Goal: Find specific page/section: Find specific page/section

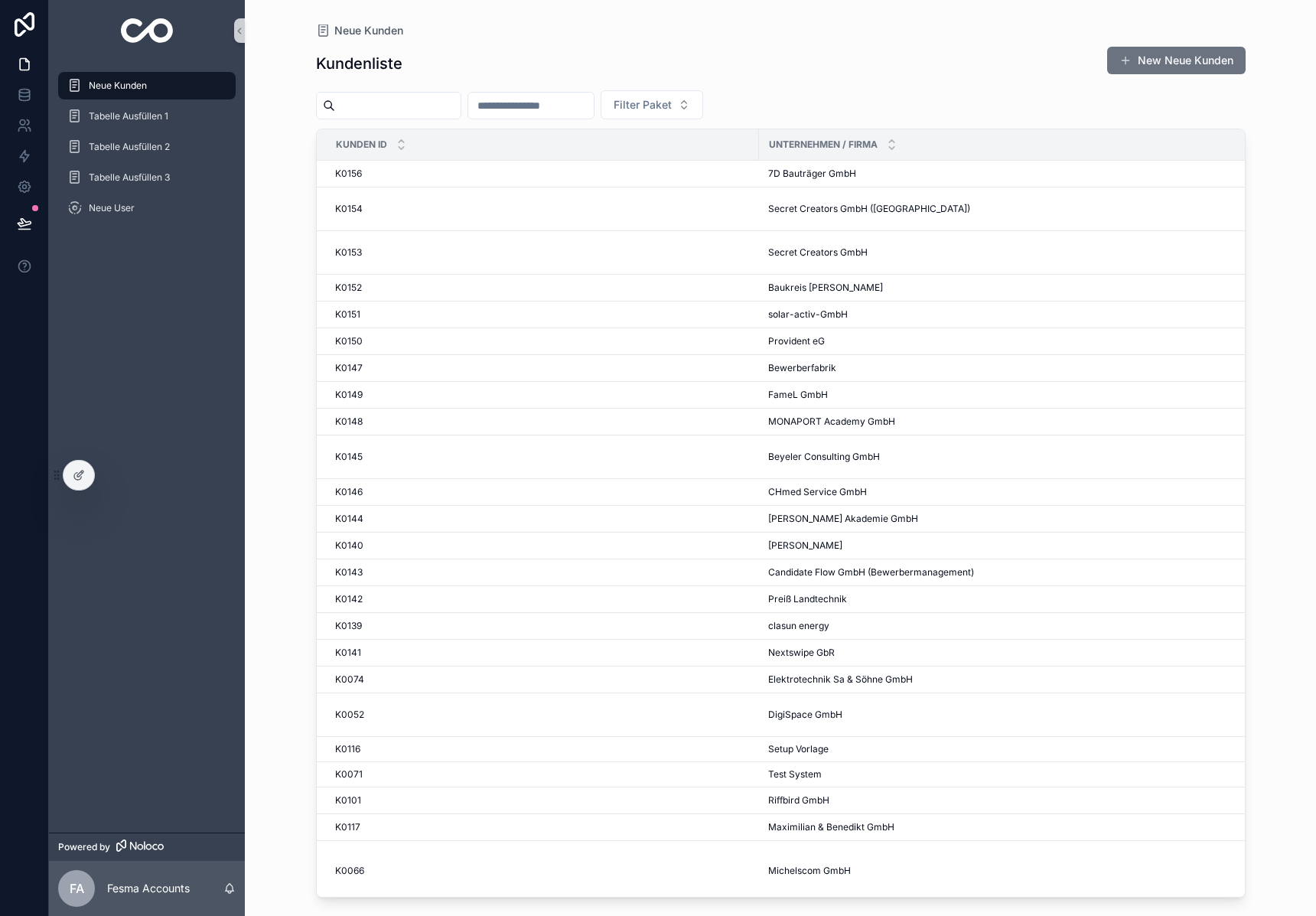
click at [428, 107] on input "scrollable content" at bounding box center [397, 106] width 125 height 22
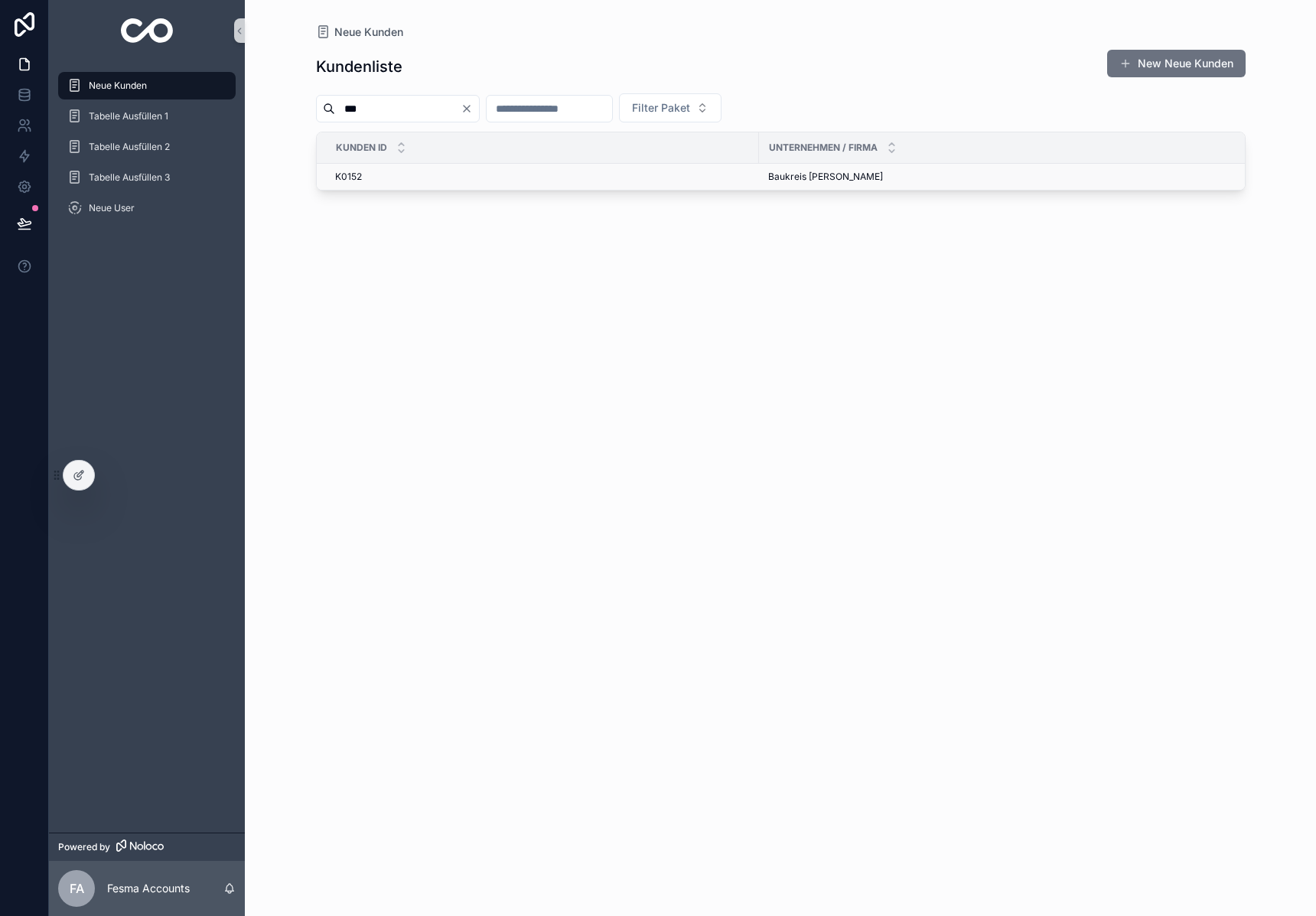
type input "***"
click at [813, 177] on span "Baukreis Antonitsch GesmbH" at bounding box center [825, 176] width 114 height 13
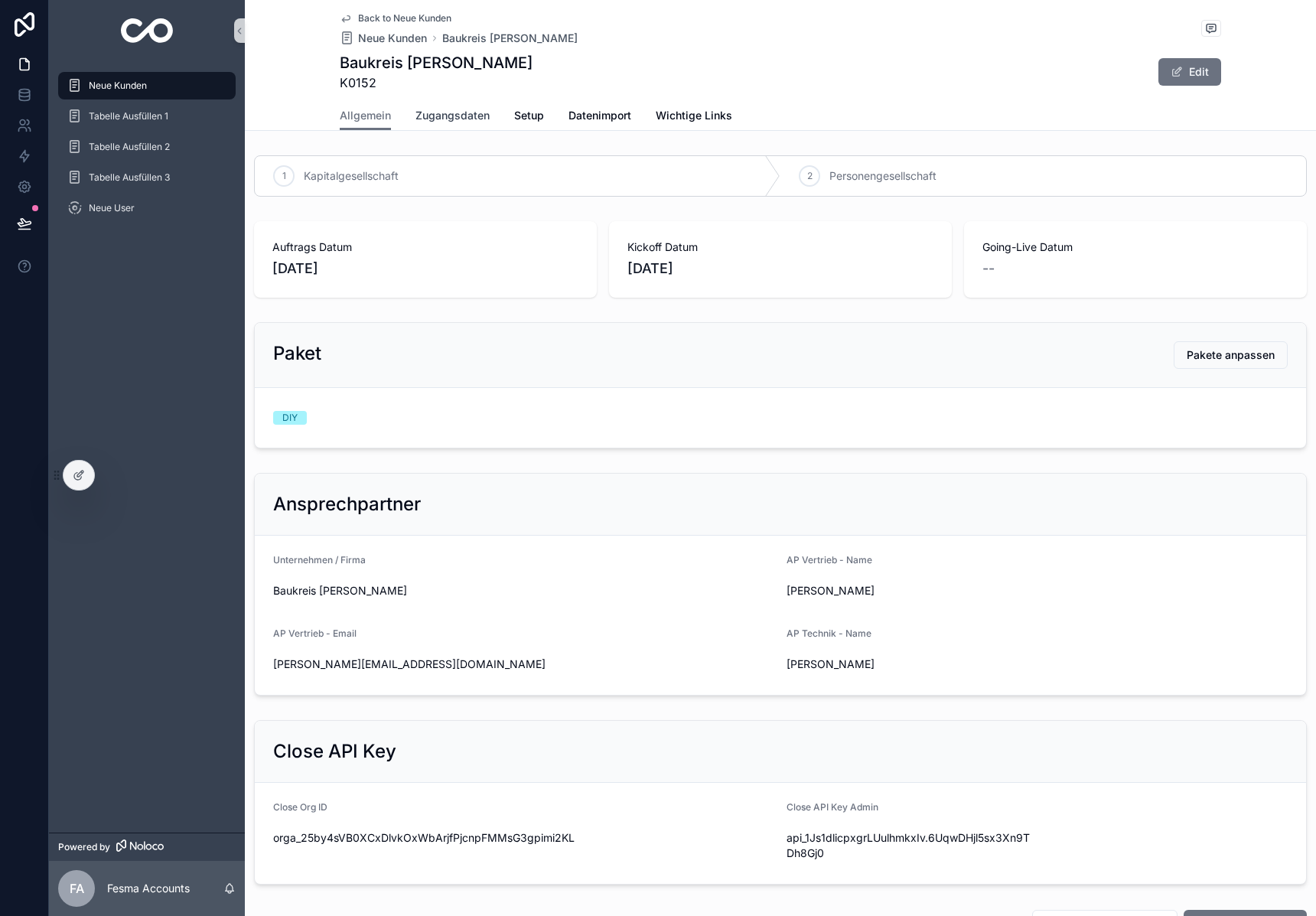
click at [419, 117] on span "Zugangsdaten" at bounding box center [453, 115] width 74 height 16
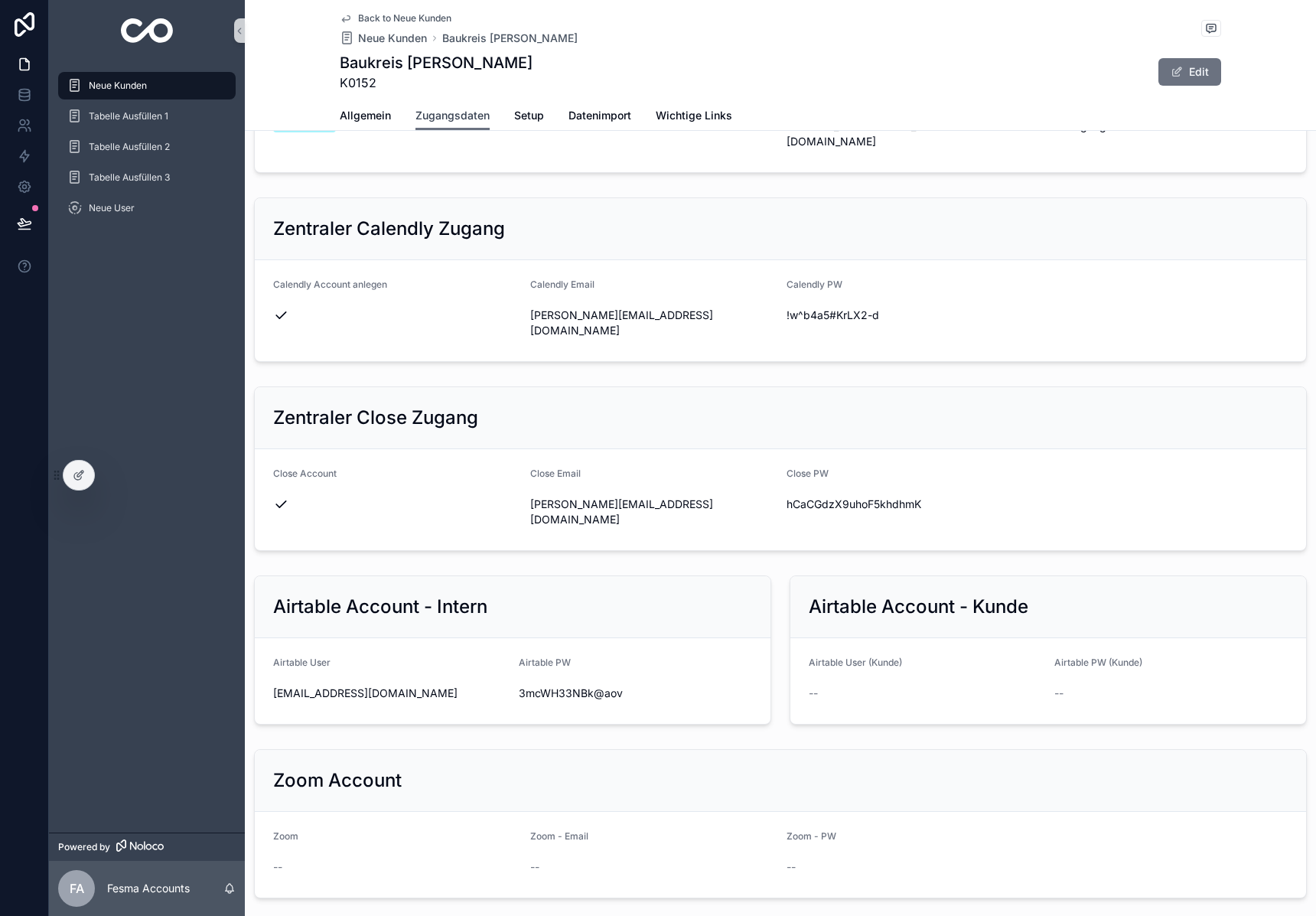
scroll to position [1360, 0]
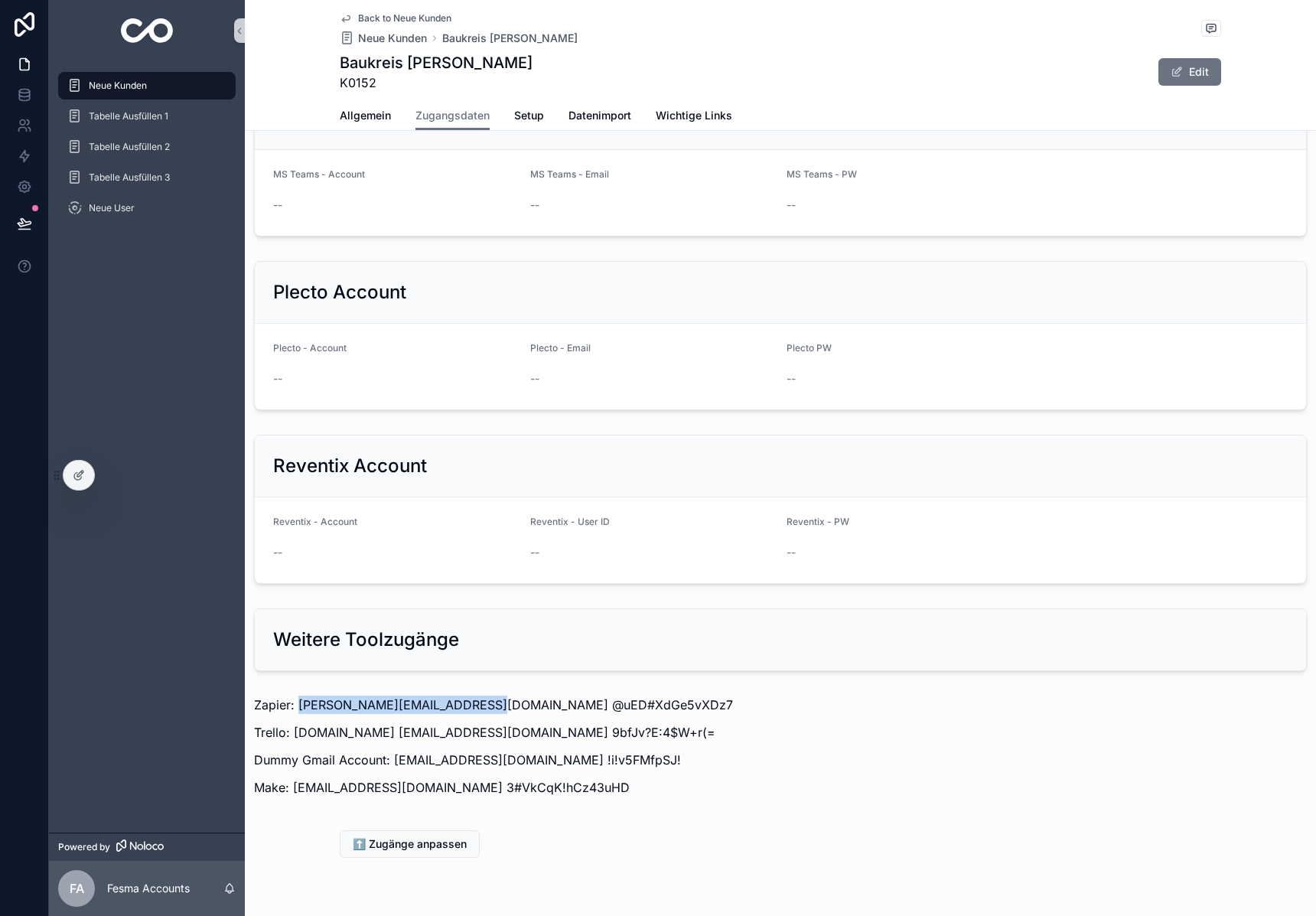
drag, startPoint x: 297, startPoint y: 658, endPoint x: 471, endPoint y: 657, distance: 174.0
click at [471, 696] on p "Zapier: stefan.antonitsch@baukreis.at @uED#XdGe5vXDz7" at bounding box center [781, 705] width 1053 height 19
copy p "stefan.antonitsch@baukreis.a"
drag, startPoint x: 476, startPoint y: 656, endPoint x: 658, endPoint y: 667, distance: 182.3
click at [658, 696] on p "Zapier: stefan.antonitsch@baukreis.at @uED#XdGe5vXDz7" at bounding box center [781, 705] width 1053 height 19
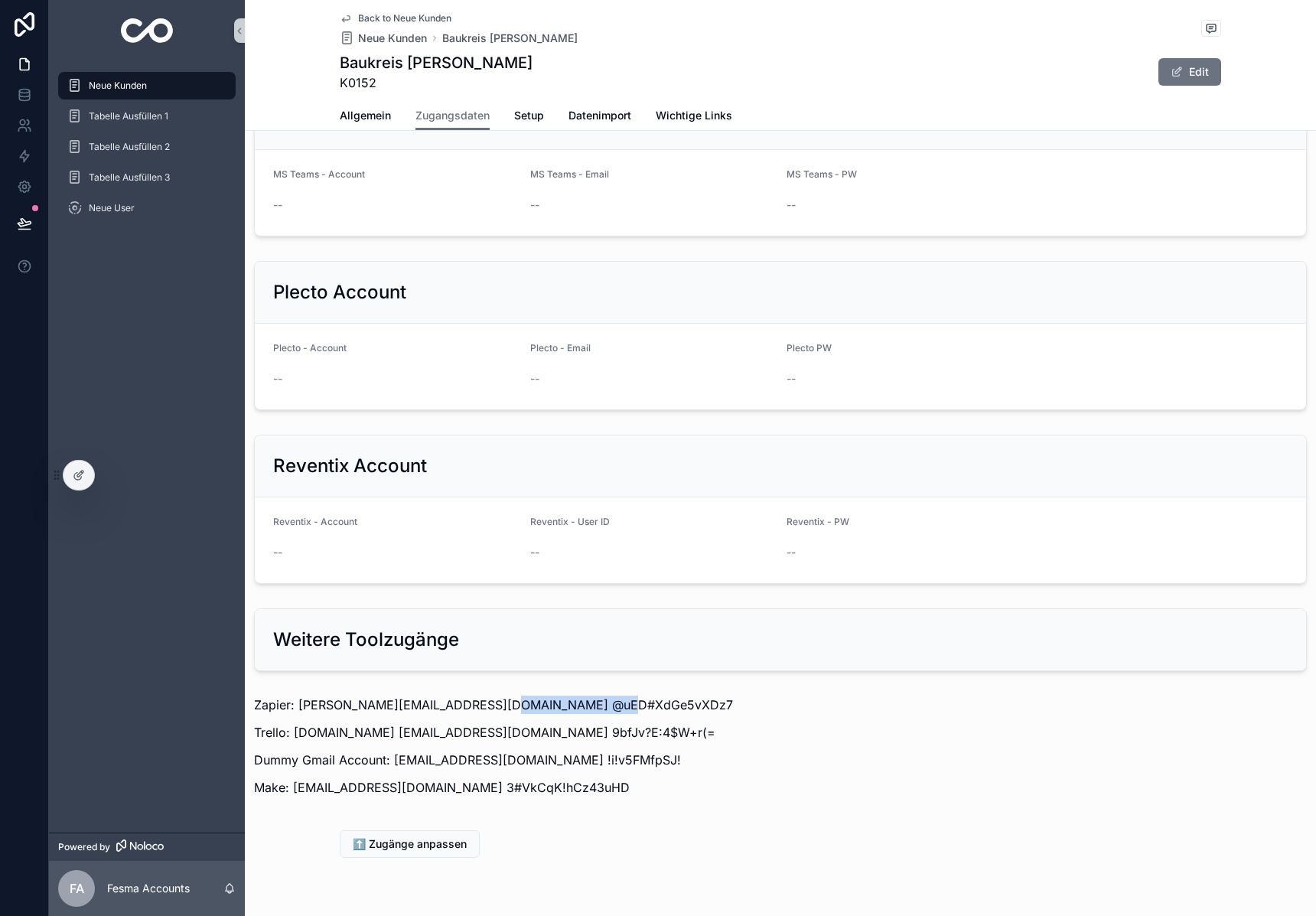
copy p "@uED#XdGe5vXDz7"
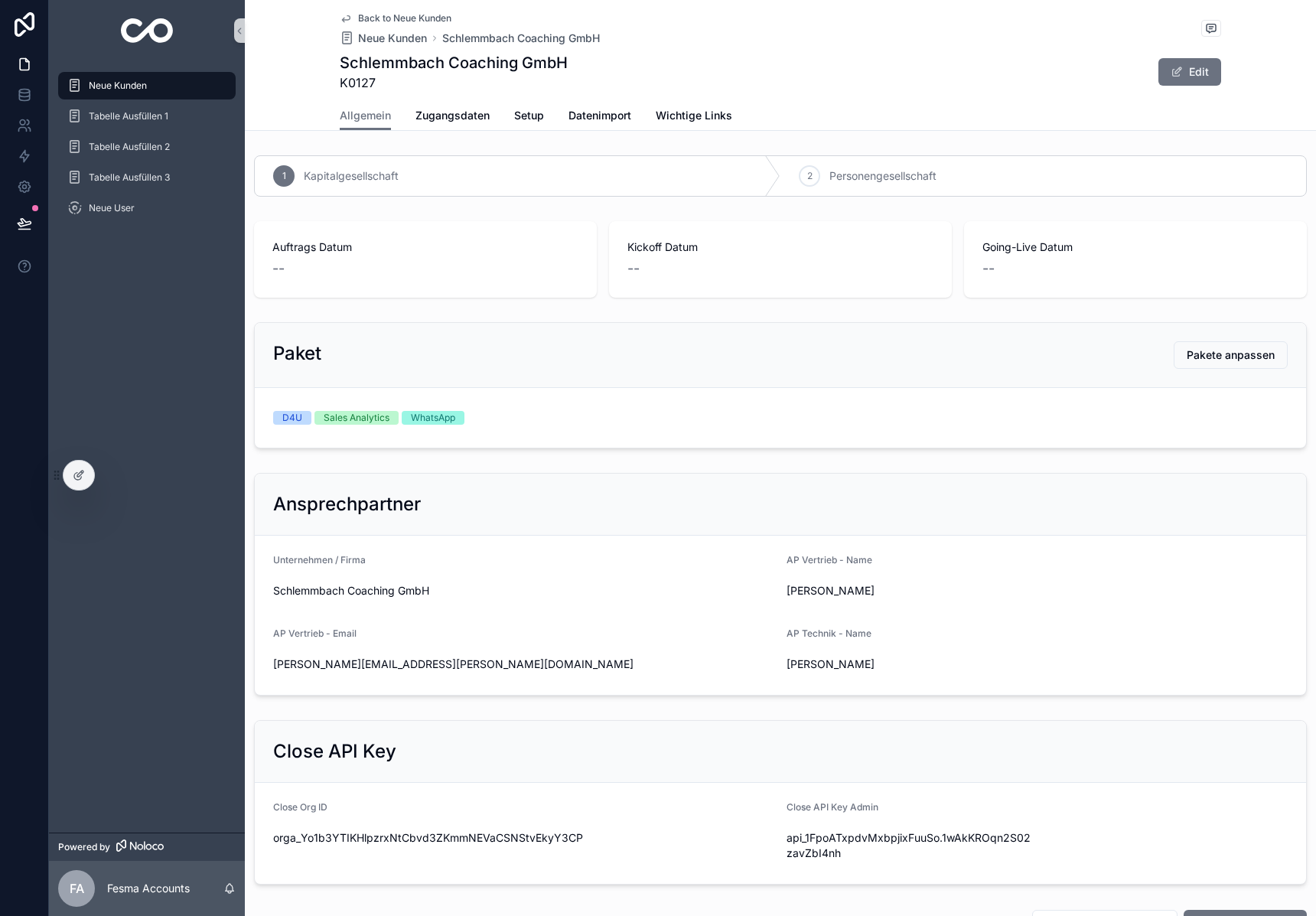
scroll to position [606, 0]
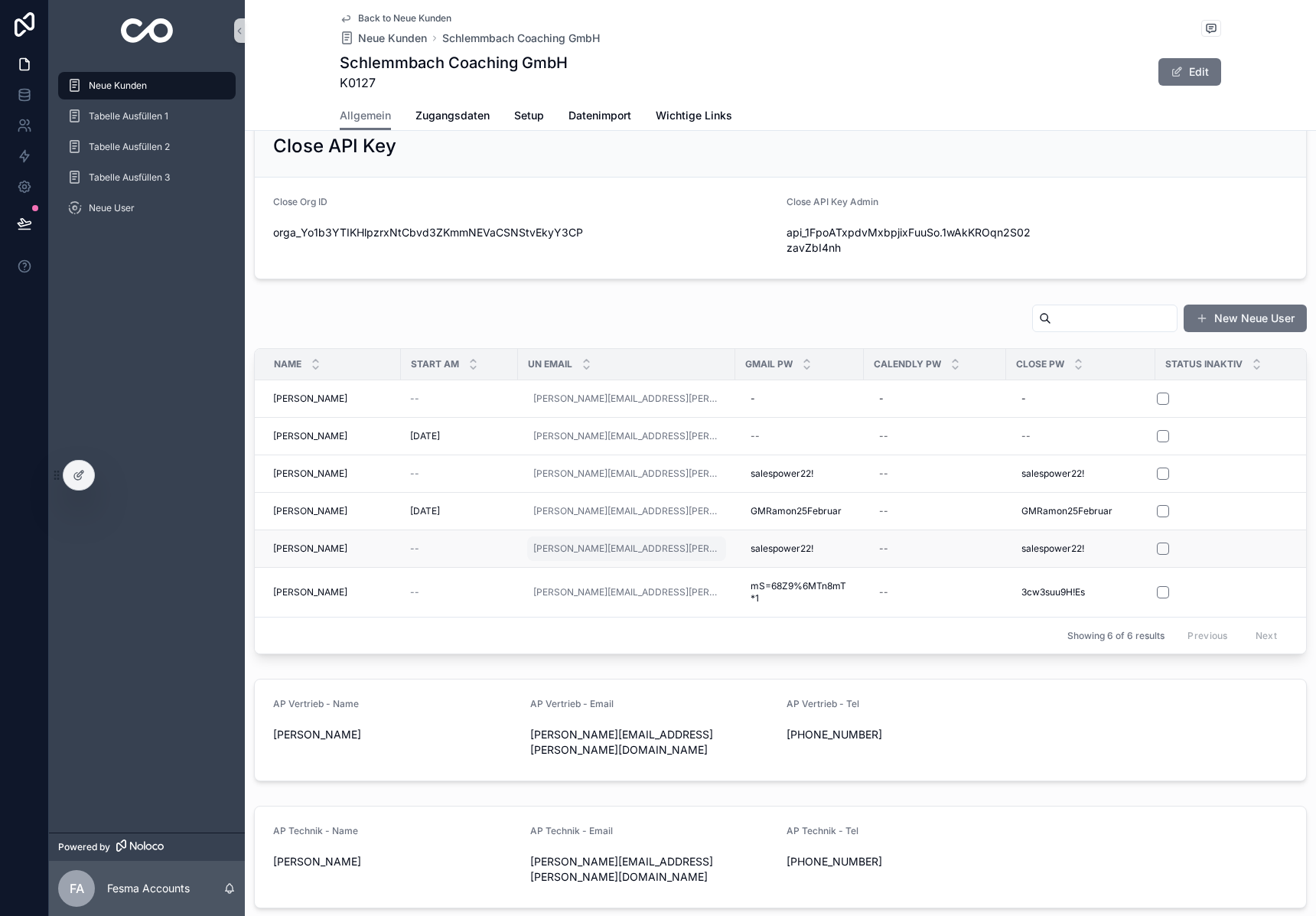
click at [699, 547] on div "[PERSON_NAME][EMAIL_ADDRESS][PERSON_NAME][DOMAIN_NAME]" at bounding box center [626, 548] width 199 height 24
click at [589, 573] on input "**********" at bounding box center [608, 571] width 146 height 22
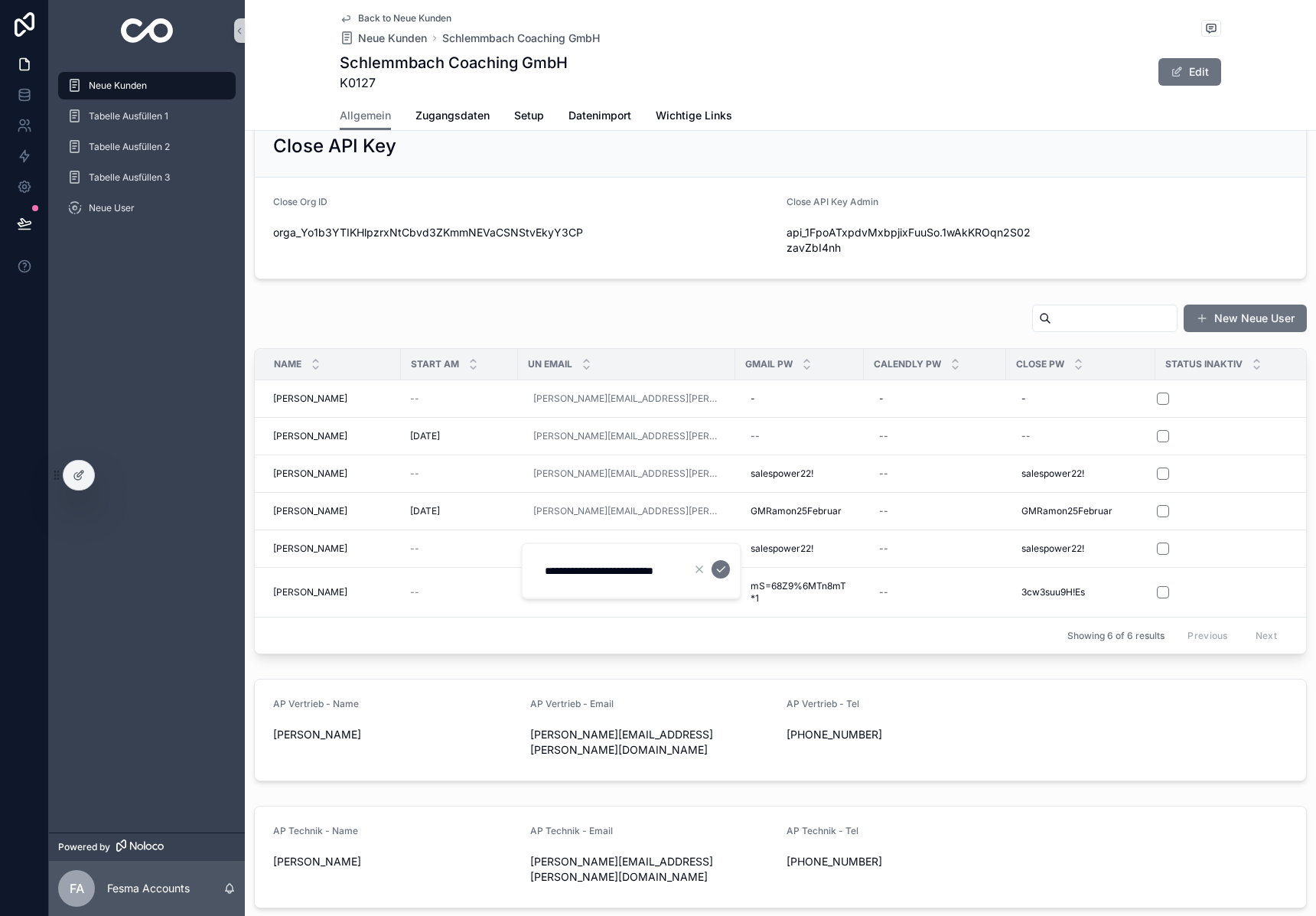
scroll to position [0, 0]
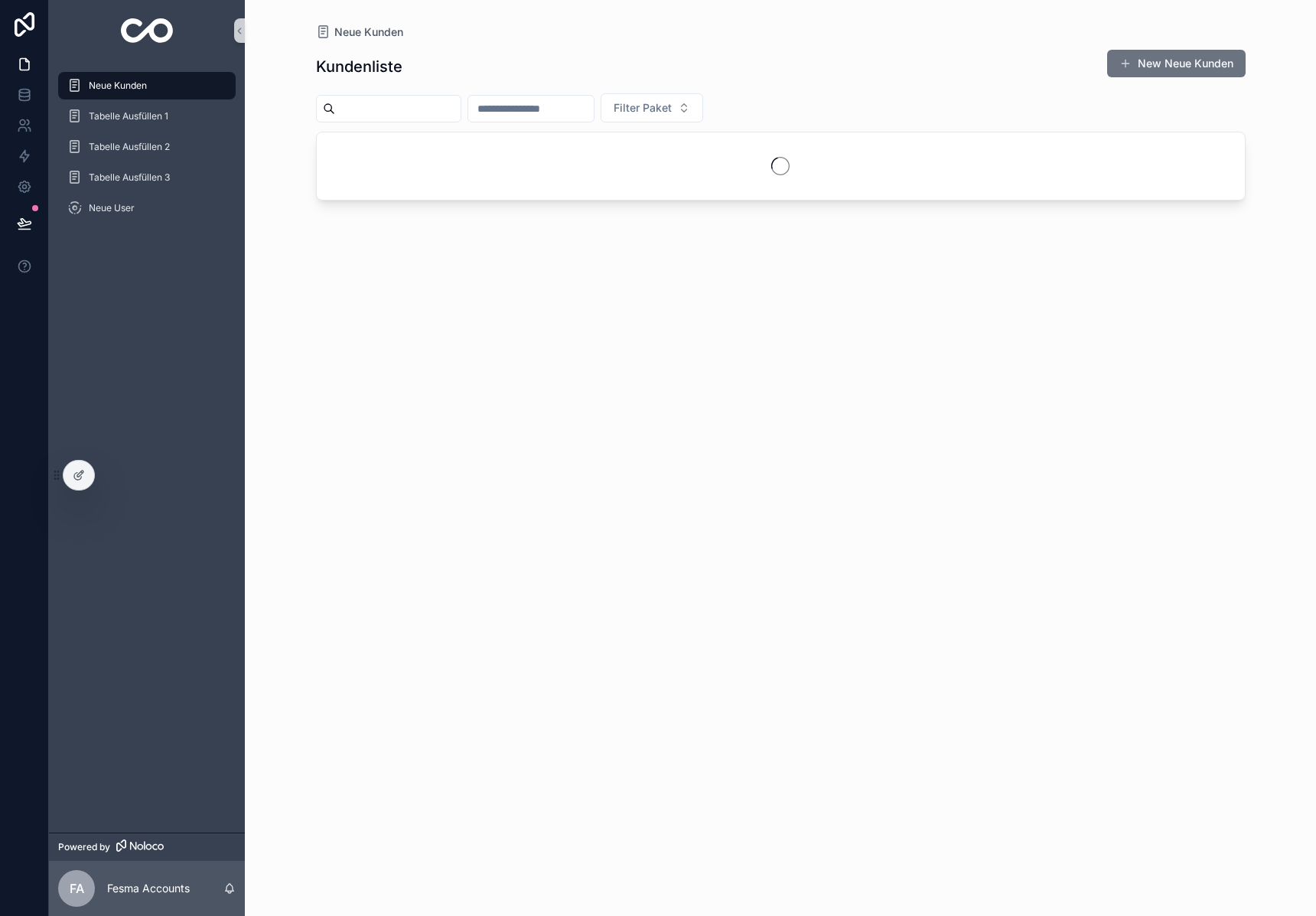
click at [440, 118] on div "scrollable content" at bounding box center [388, 109] width 146 height 27
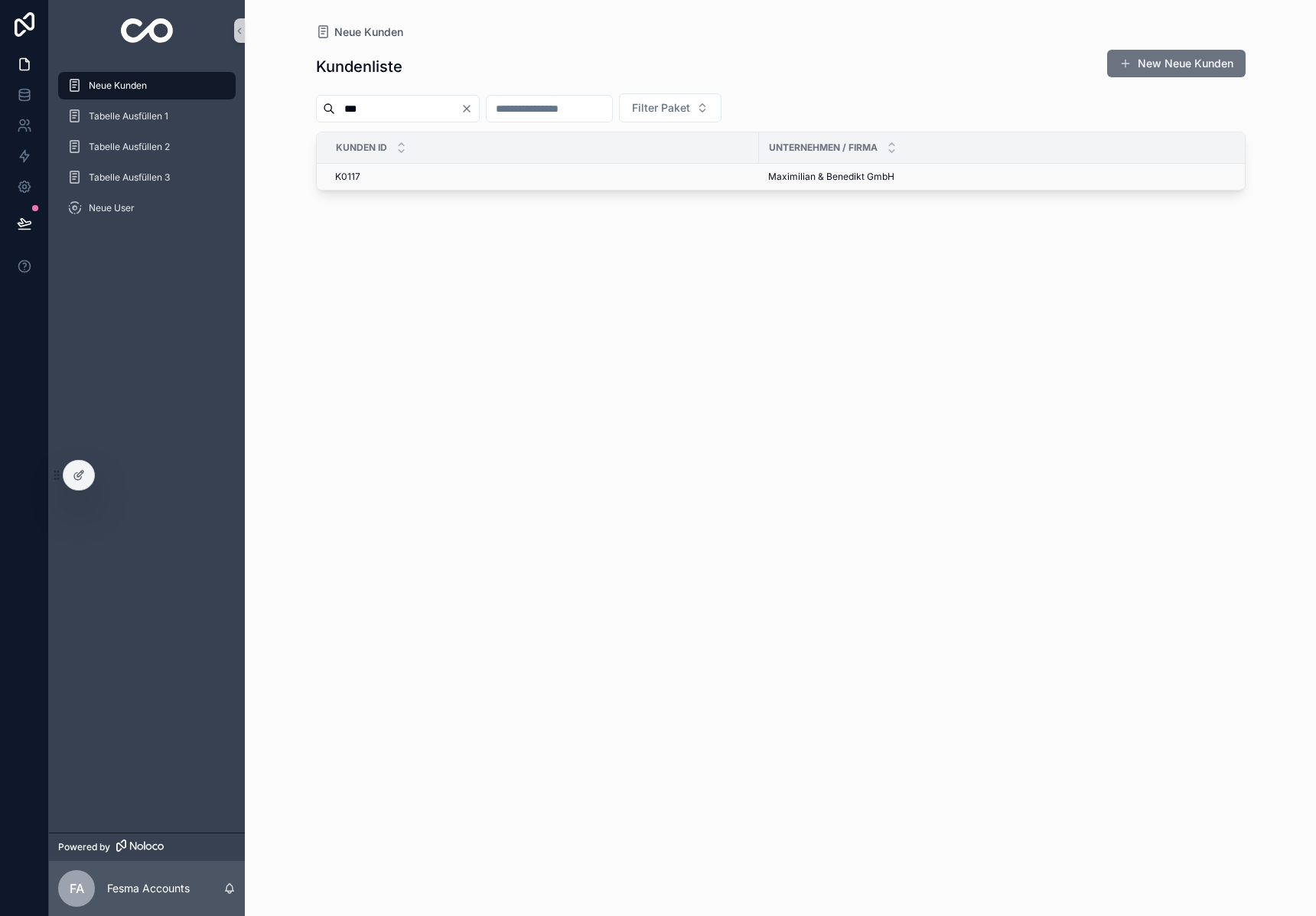
type input "***"
click at [798, 177] on span "Maximilian & Benedikt GmbH" at bounding box center [831, 176] width 126 height 13
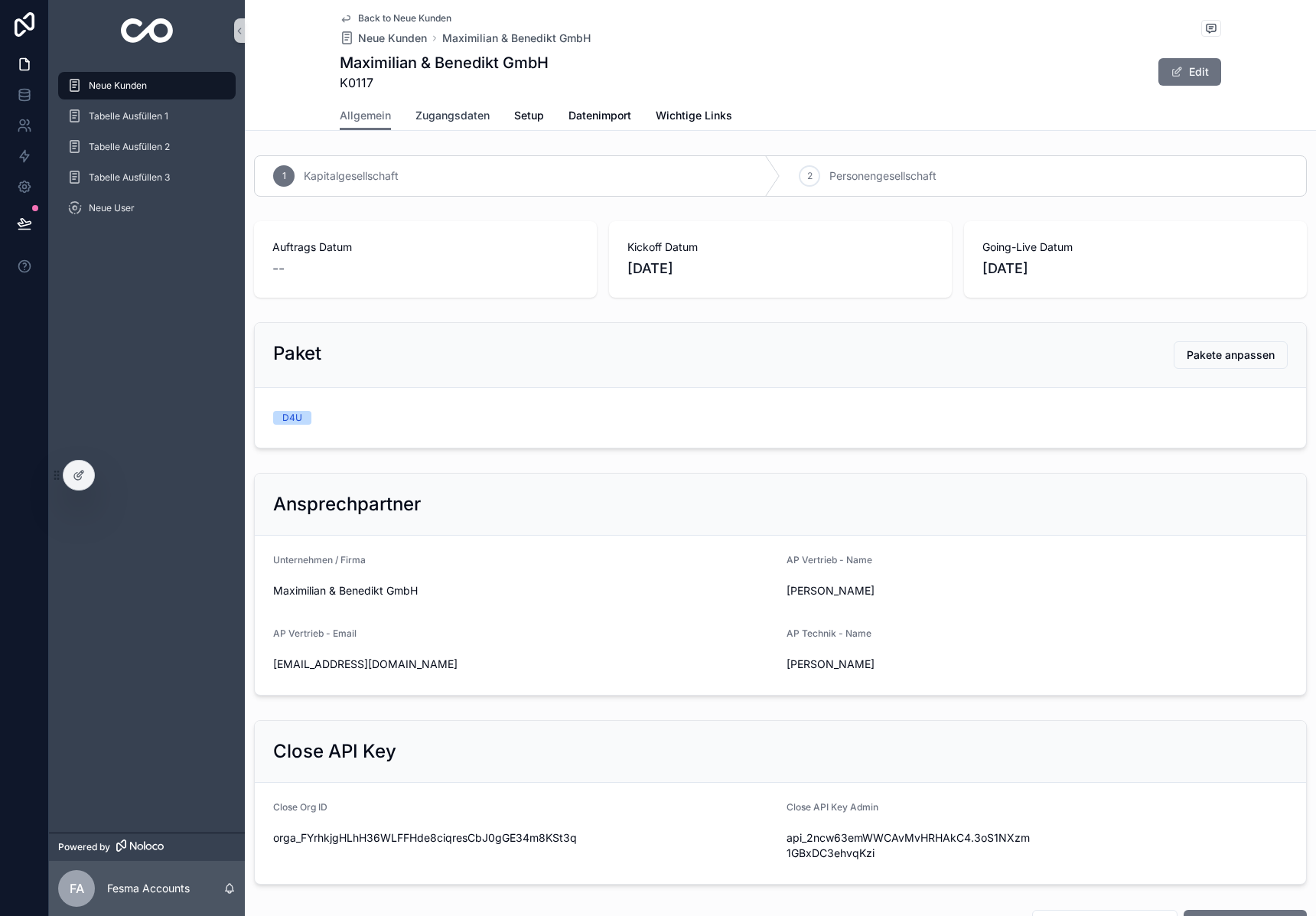
click at [450, 114] on span "Zugangsdaten" at bounding box center [453, 115] width 74 height 16
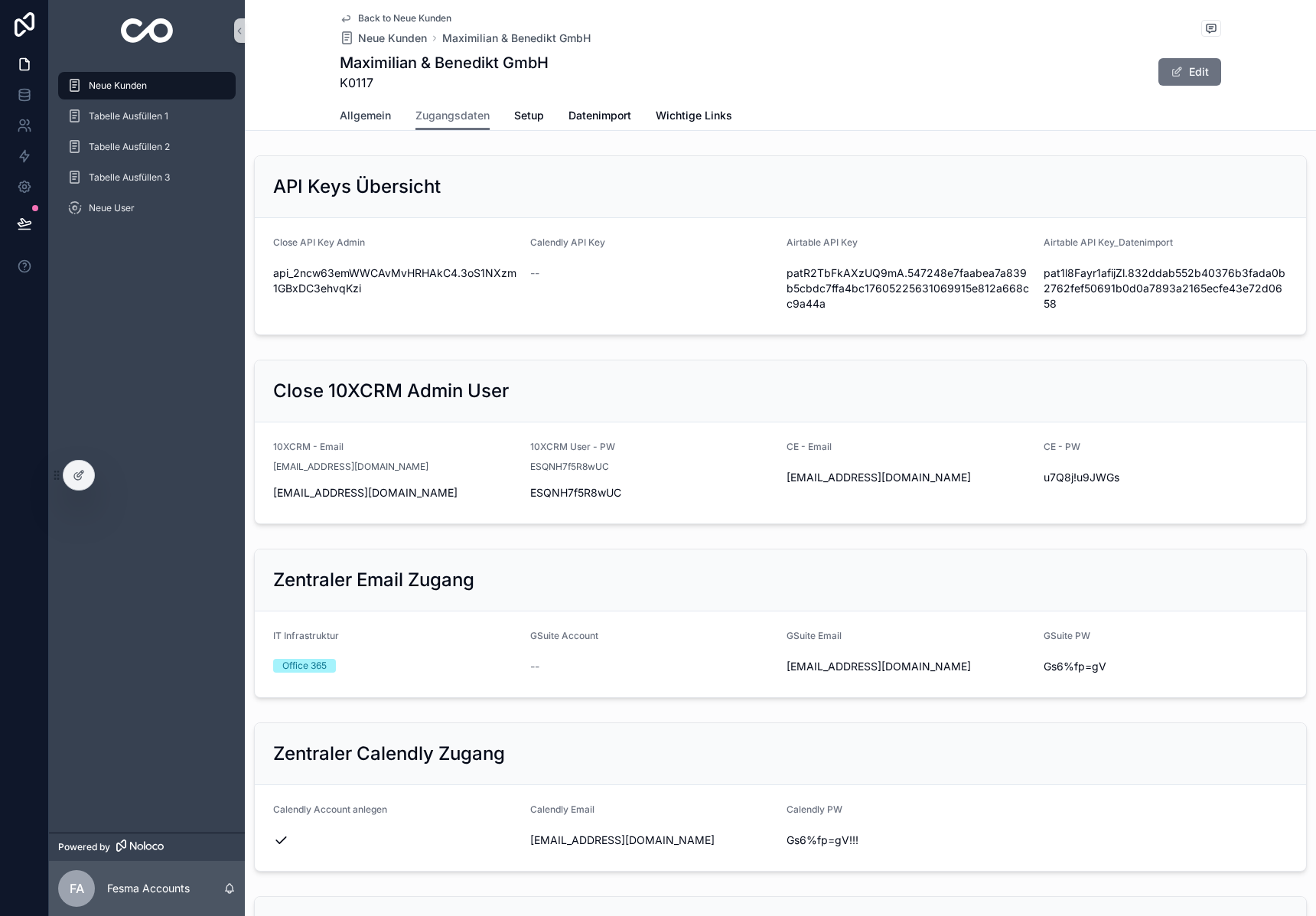
click at [357, 108] on span "Allgemein" at bounding box center [365, 115] width 51 height 16
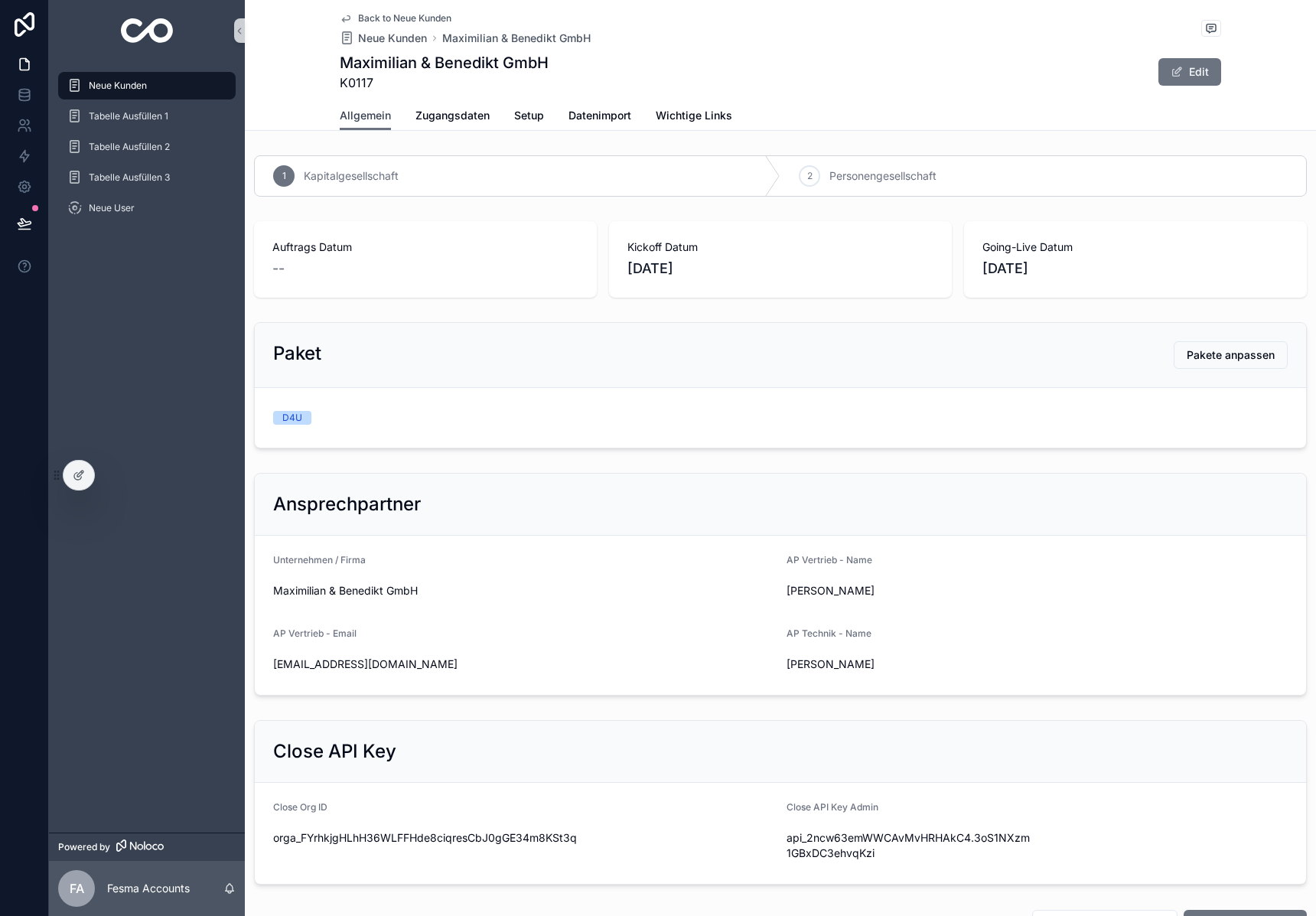
scroll to position [733, 0]
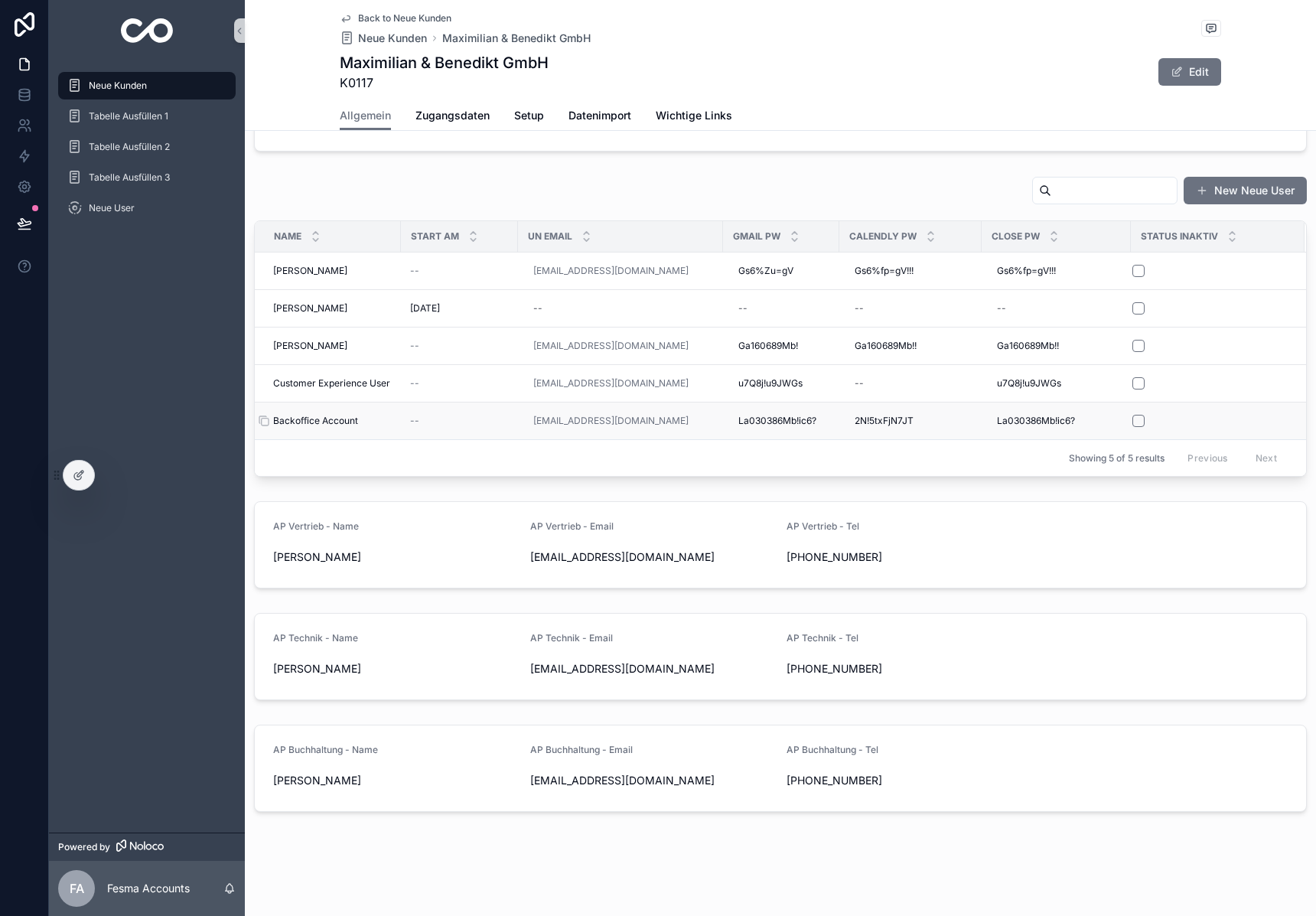
click at [314, 419] on span "Backoffice Account" at bounding box center [315, 421] width 85 height 13
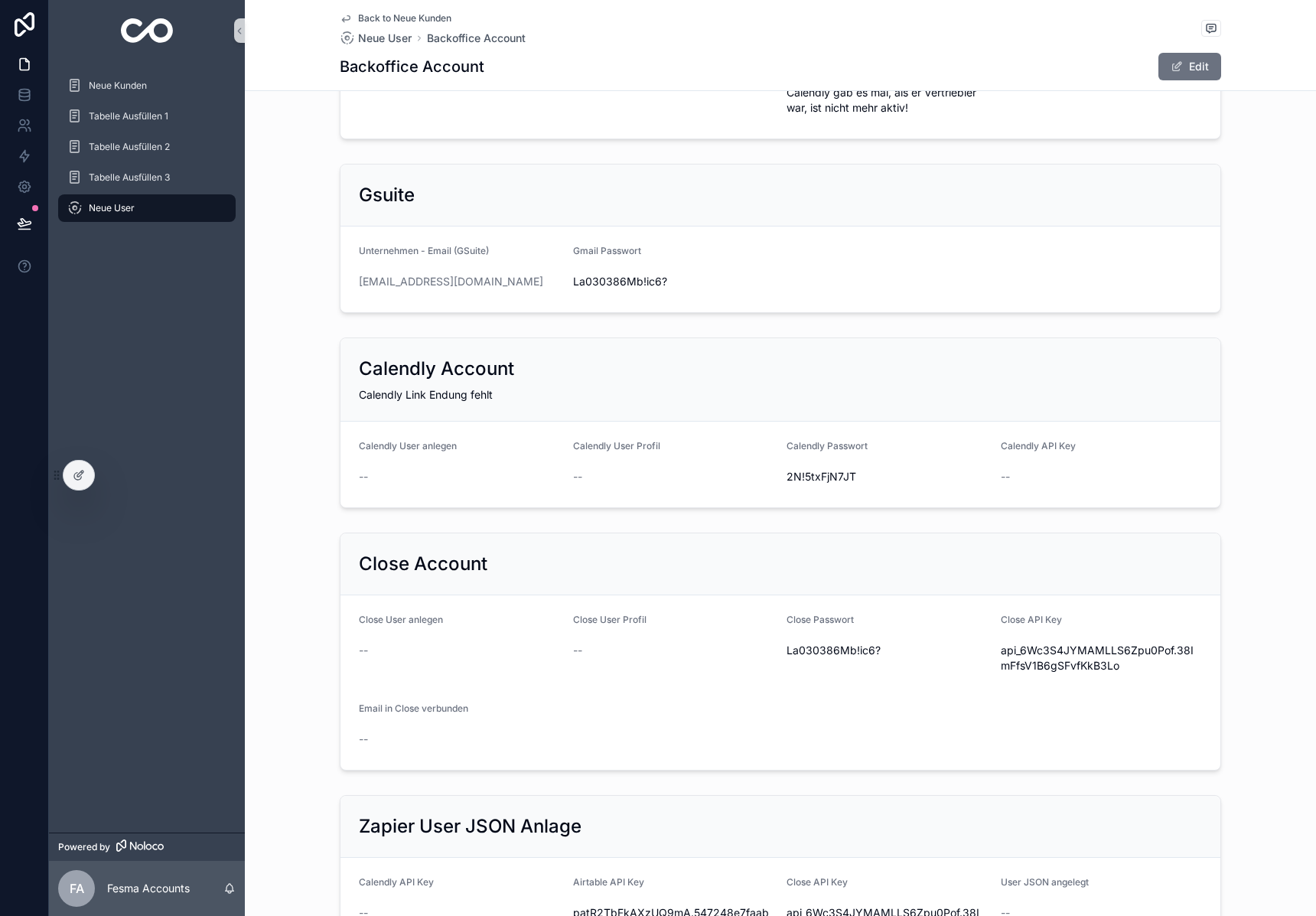
scroll to position [323, 0]
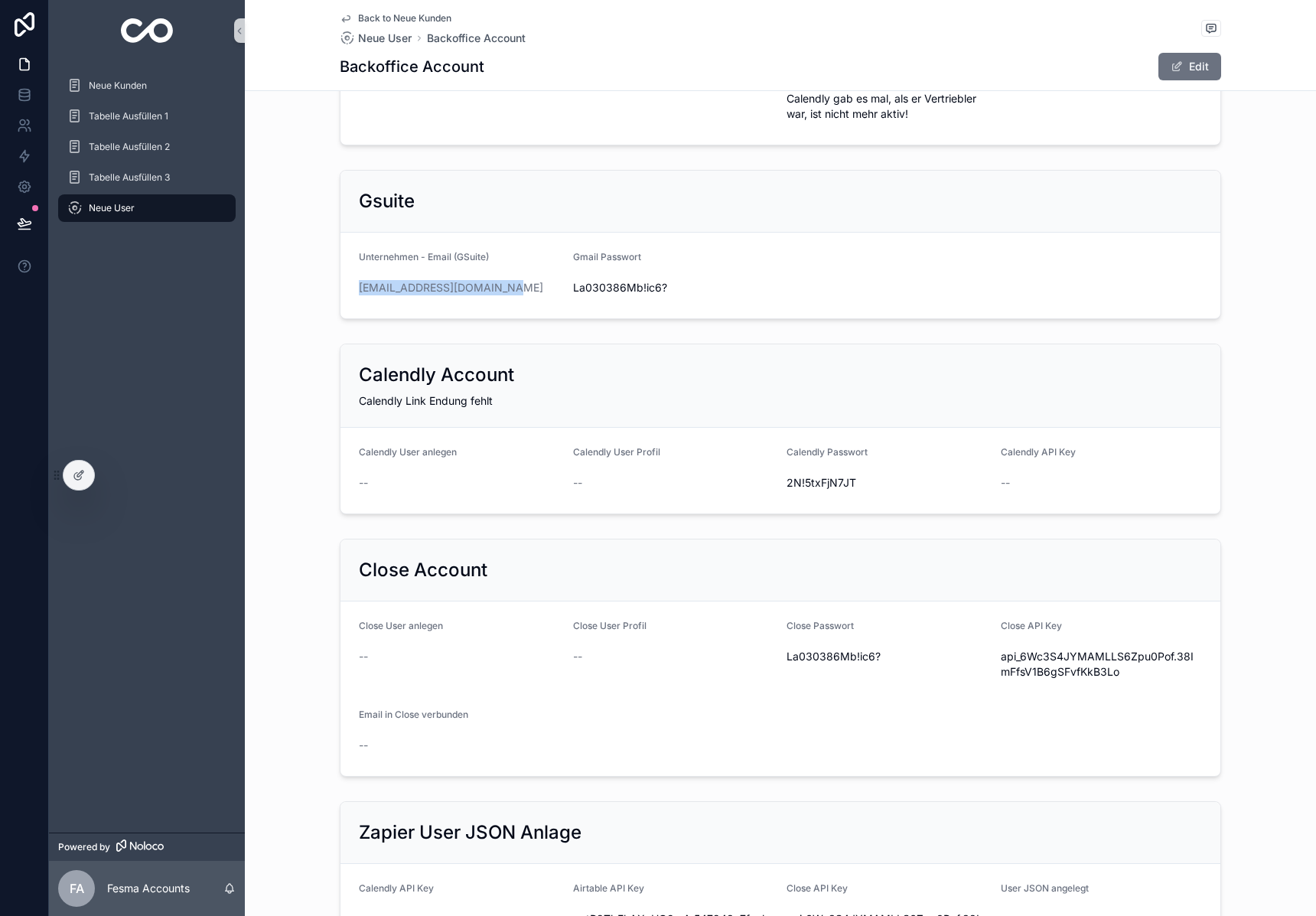
drag, startPoint x: 507, startPoint y: 298, endPoint x: 338, endPoint y: 301, distance: 169.0
click at [339, 301] on div "Gsuite Unternehmen - Email (GSuite) al@maximilian-benedikt.de Gmail Passwort La…" at bounding box center [780, 244] width 1071 height 161
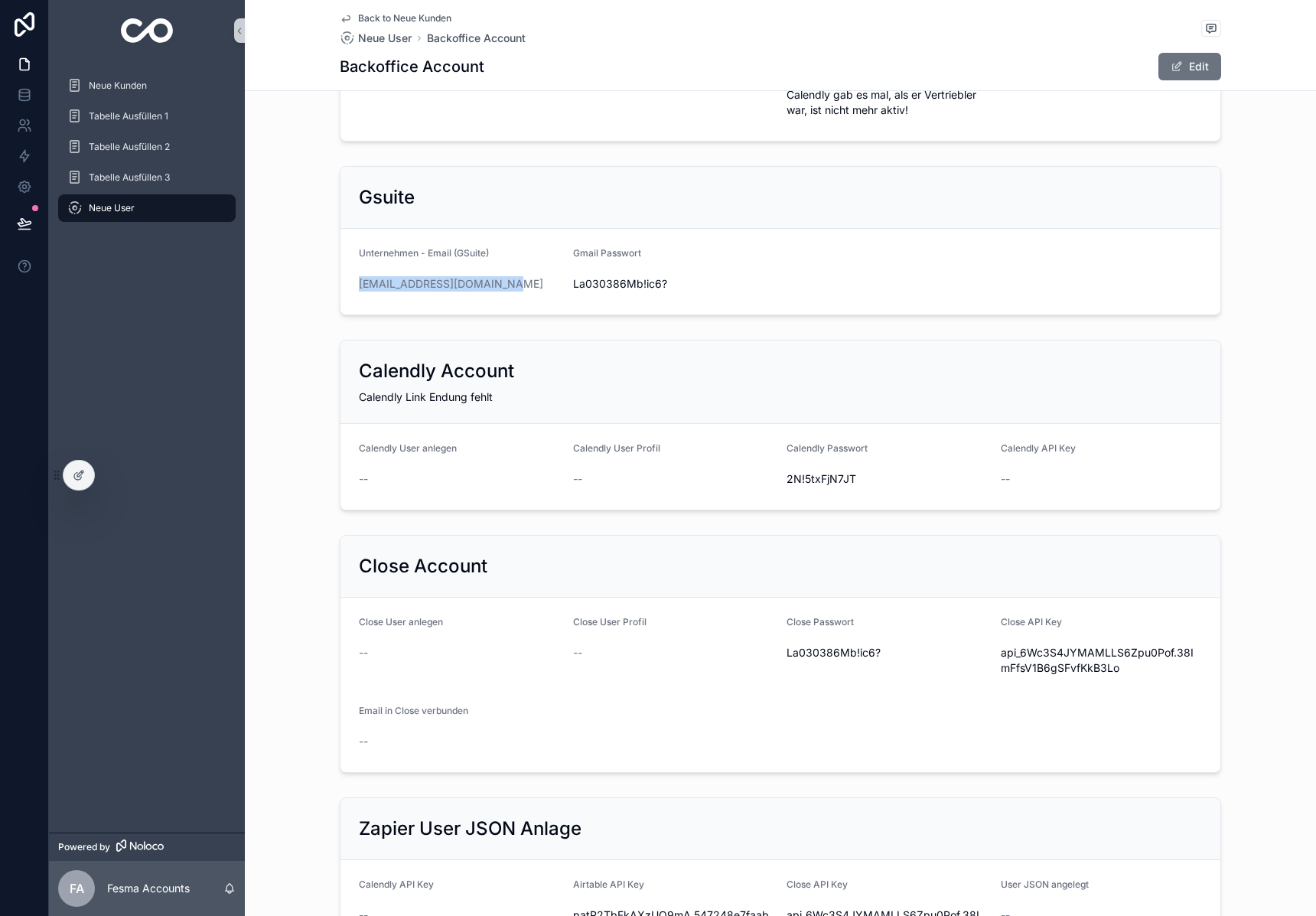
copy link "al@maximilian-benedikt.de"
click at [629, 292] on span "La030386Mb!ic6?" at bounding box center [674, 284] width 202 height 16
copy span "La030386Mb!ic6?"
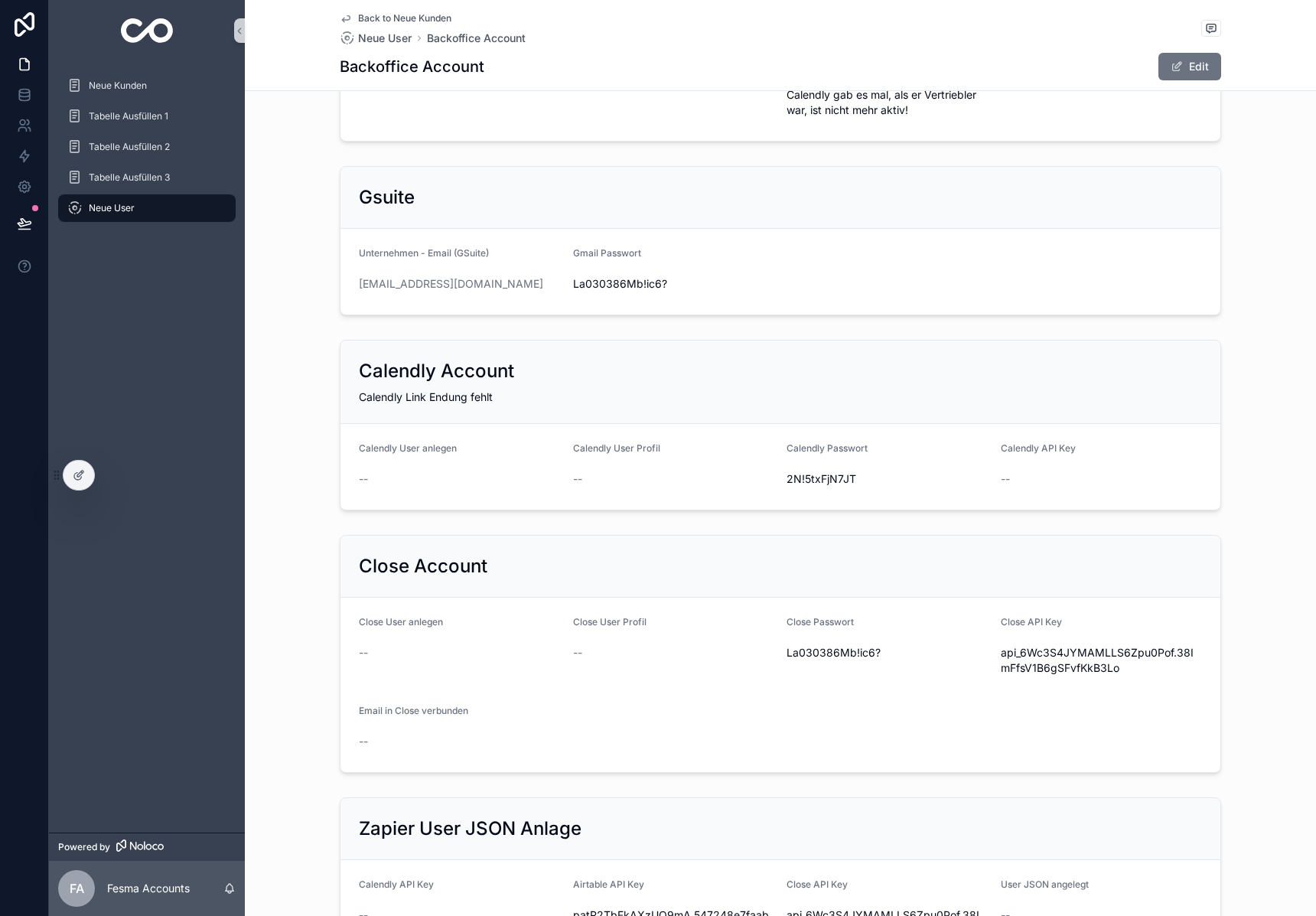
click at [783, 305] on form "Unternehmen - Email (GSuite) al@maximilian-benedikt.de Gmail Passwort La030386M…" at bounding box center [780, 272] width 880 height 86
drag, startPoint x: 680, startPoint y: 300, endPoint x: 556, endPoint y: 298, distance: 124.0
click at [556, 298] on form "Unternehmen - Email (GSuite) al@maximilian-benedikt.de Gmail Passwort La030386M…" at bounding box center [780, 272] width 880 height 86
click at [612, 297] on div "La030386Mb!ic6?" at bounding box center [674, 284] width 202 height 24
drag, startPoint x: 573, startPoint y: 298, endPoint x: 681, endPoint y: 298, distance: 108.0
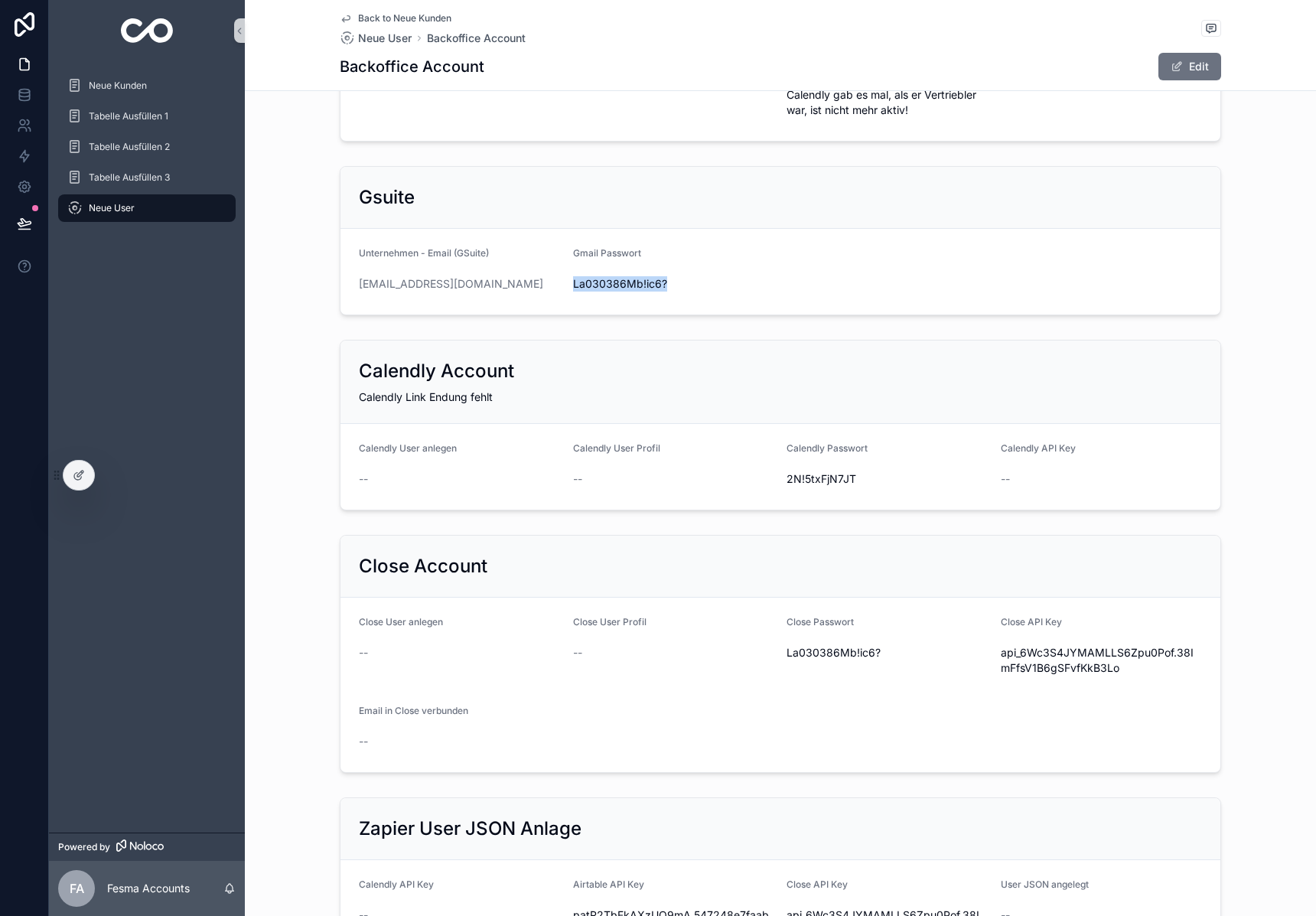
click at [681, 292] on span "La030386Mb!ic6?" at bounding box center [674, 284] width 202 height 16
click at [746, 283] on div "Gmail Passwort La030386Mb!ic6?" at bounding box center [674, 272] width 202 height 49
drag, startPoint x: 508, startPoint y: 300, endPoint x: 343, endPoint y: 293, distance: 165.1
click at [343, 293] on form "Unternehmen - Email (GSuite) al@maximilian-benedikt.de Gmail Passwort La030386M…" at bounding box center [780, 272] width 880 height 86
copy link "al@maximilian-benedikt.de"
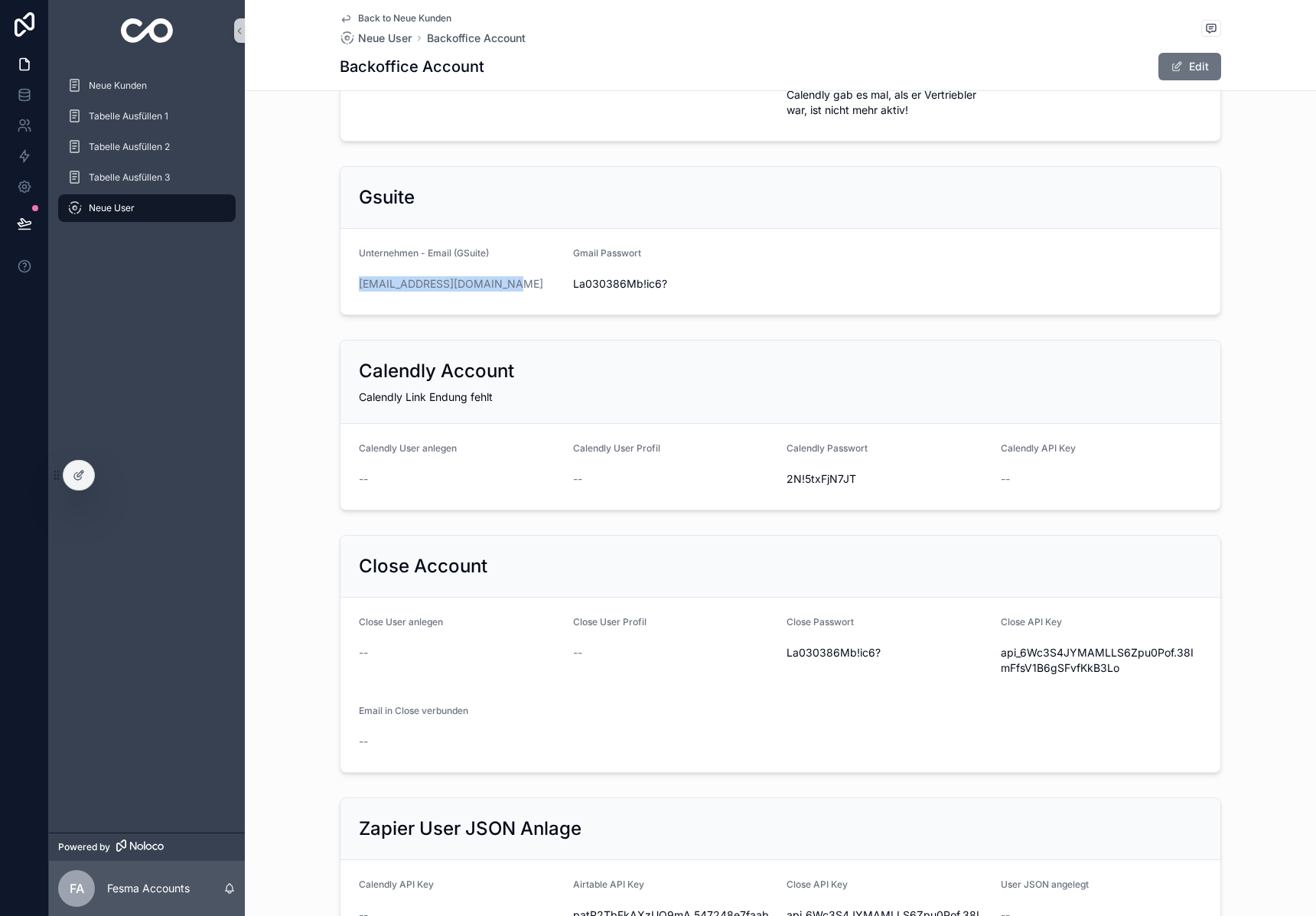
click at [630, 292] on span "La030386Mb!ic6?" at bounding box center [674, 284] width 202 height 16
copy span "La030386Mb!ic6?"
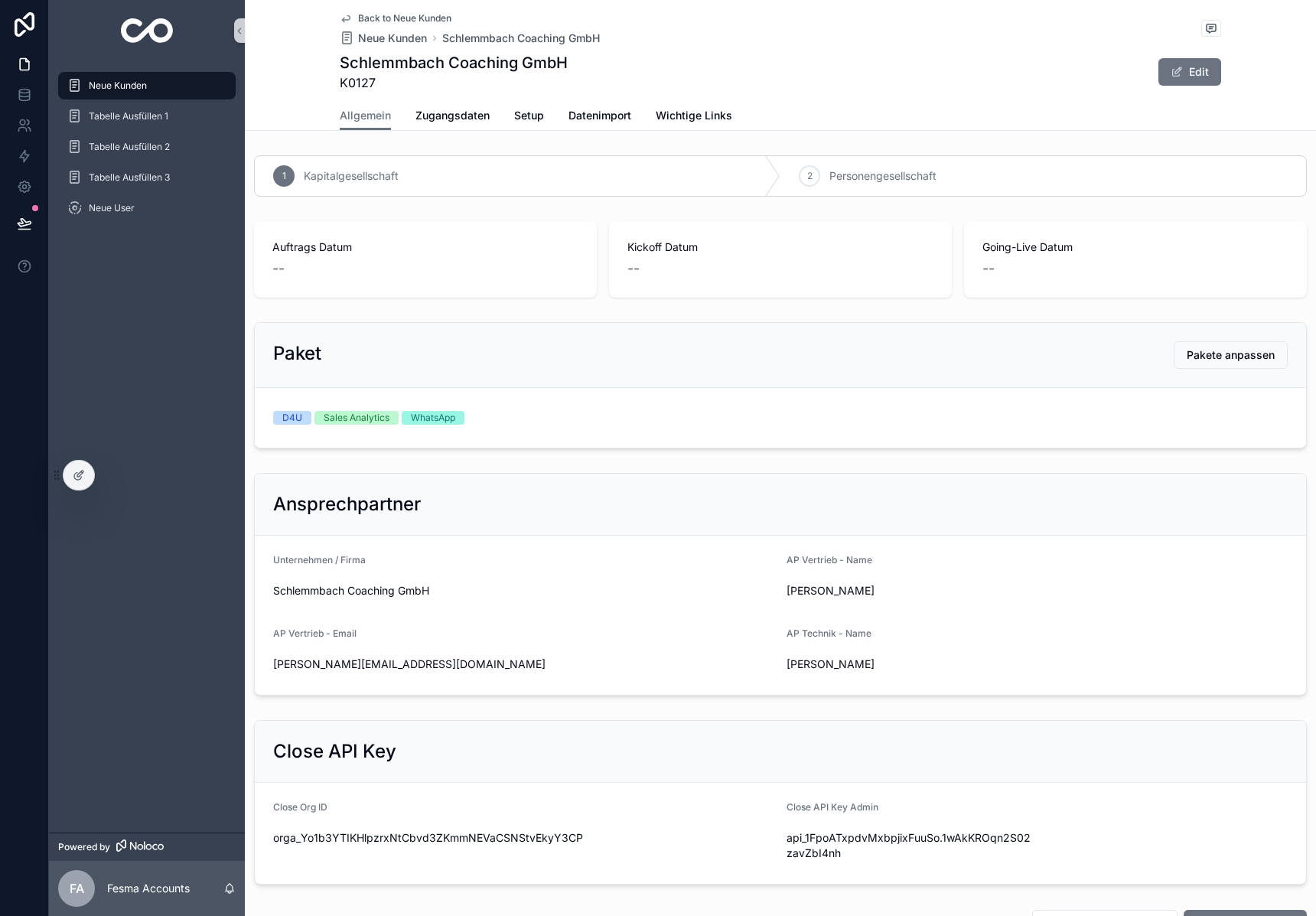
scroll to position [606, 0]
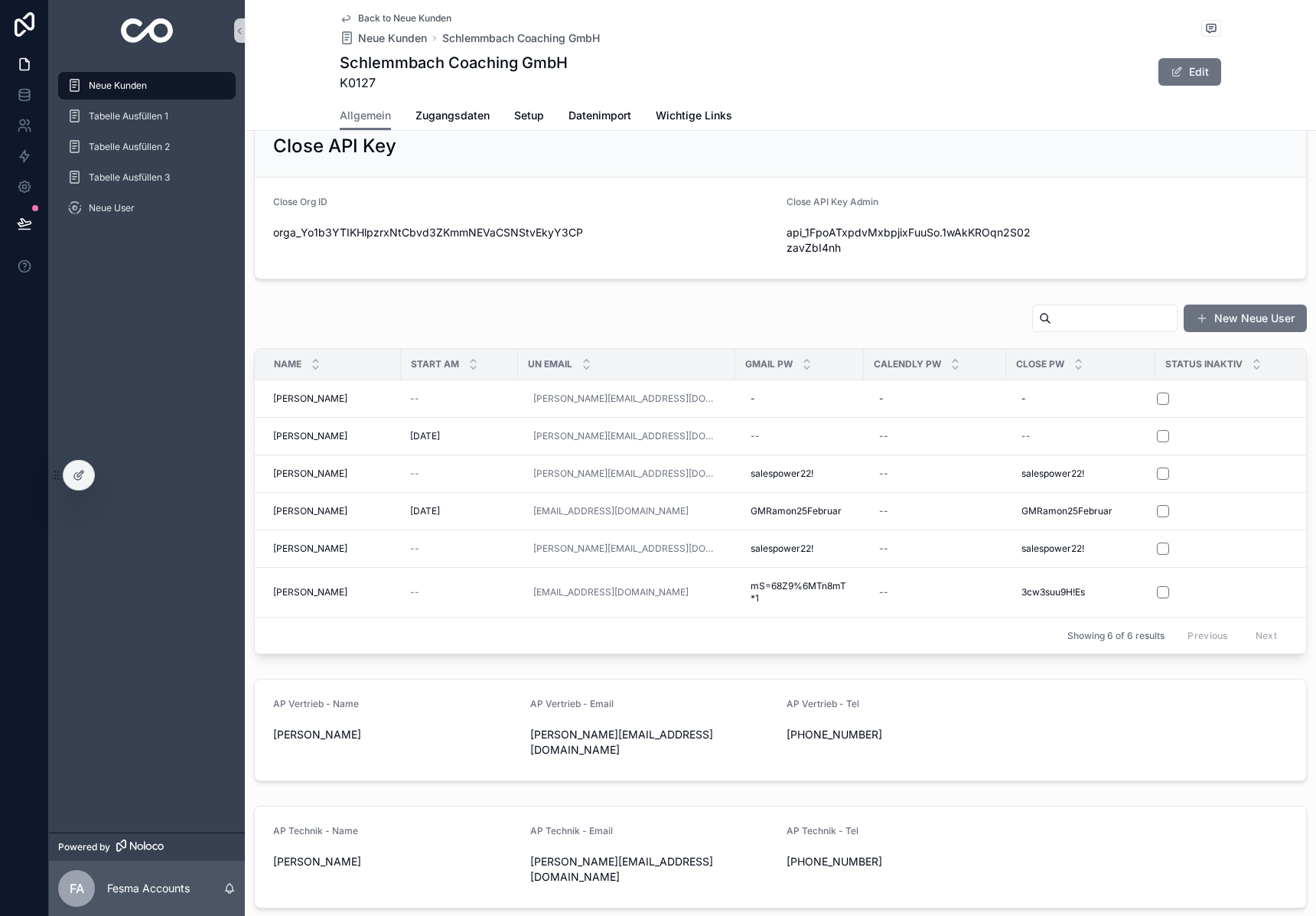
click at [626, 300] on div "New Neue User Name Start am UN Email Gmail Pw Calendly Pw Close Pw Status Inakt…" at bounding box center [780, 479] width 1071 height 363
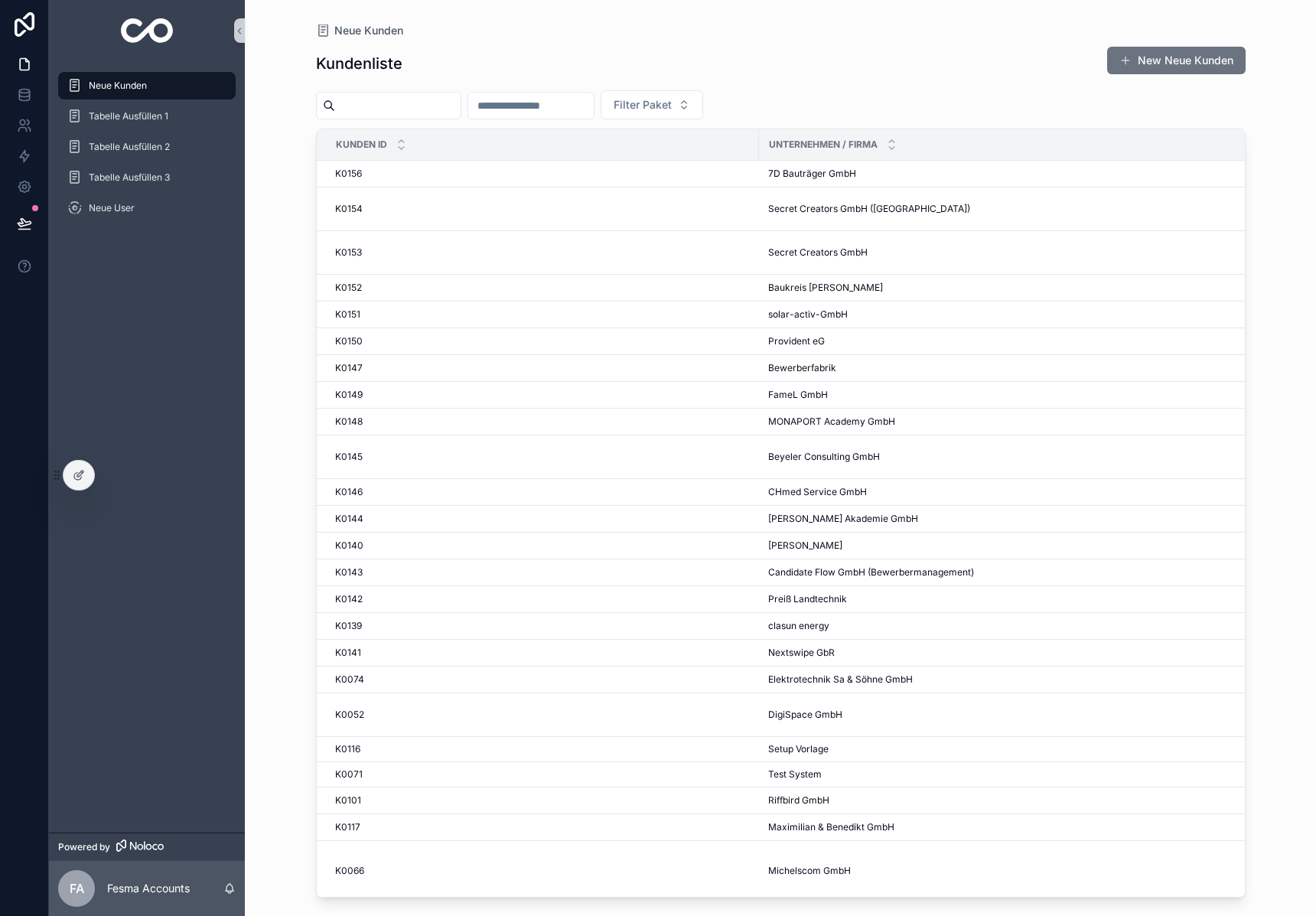
click at [373, 107] on input "scrollable content" at bounding box center [397, 106] width 125 height 22
type input "*"
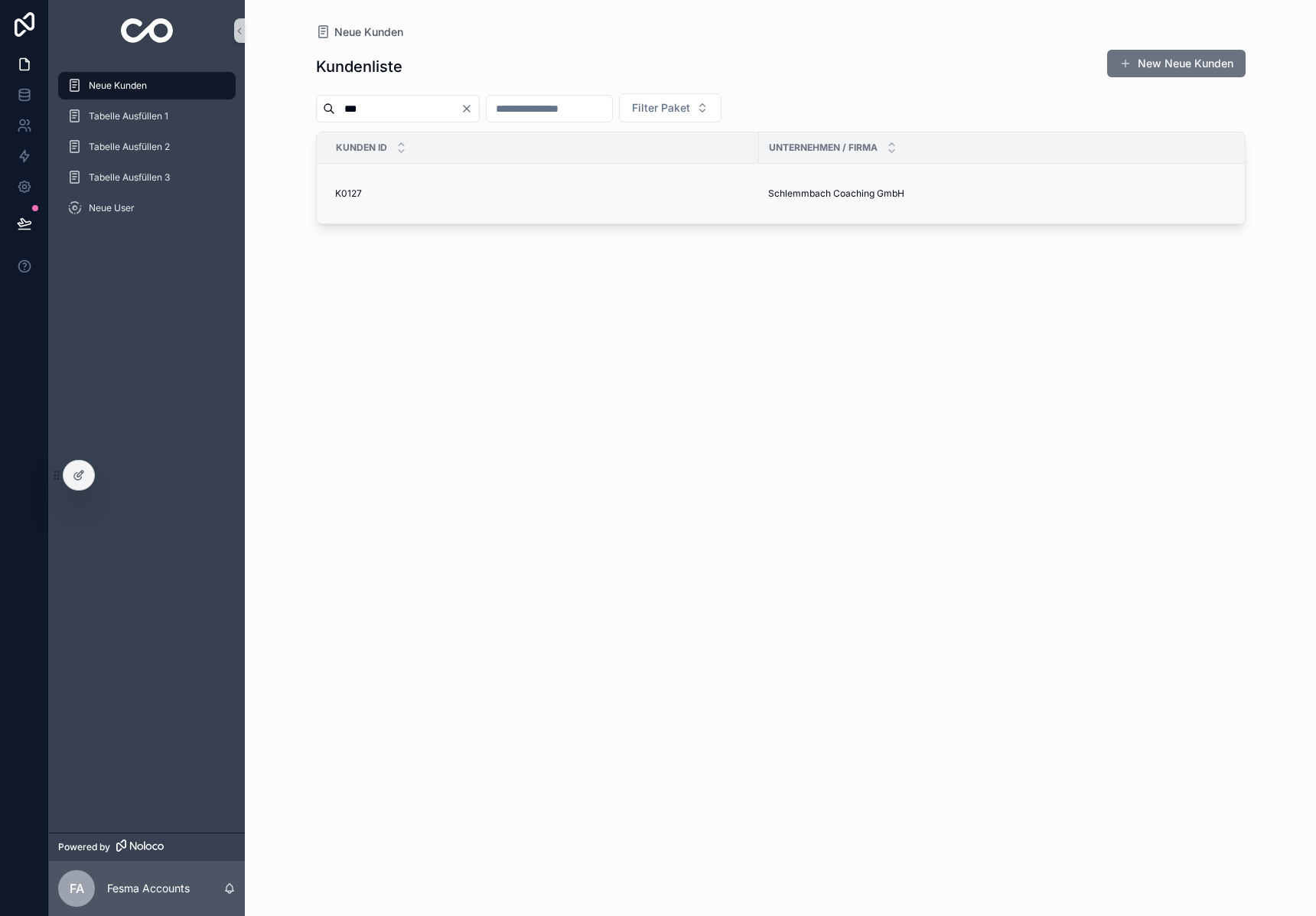
type input "***"
click at [802, 188] on span "Schlemmbach Coaching GmbH" at bounding box center [836, 194] width 136 height 13
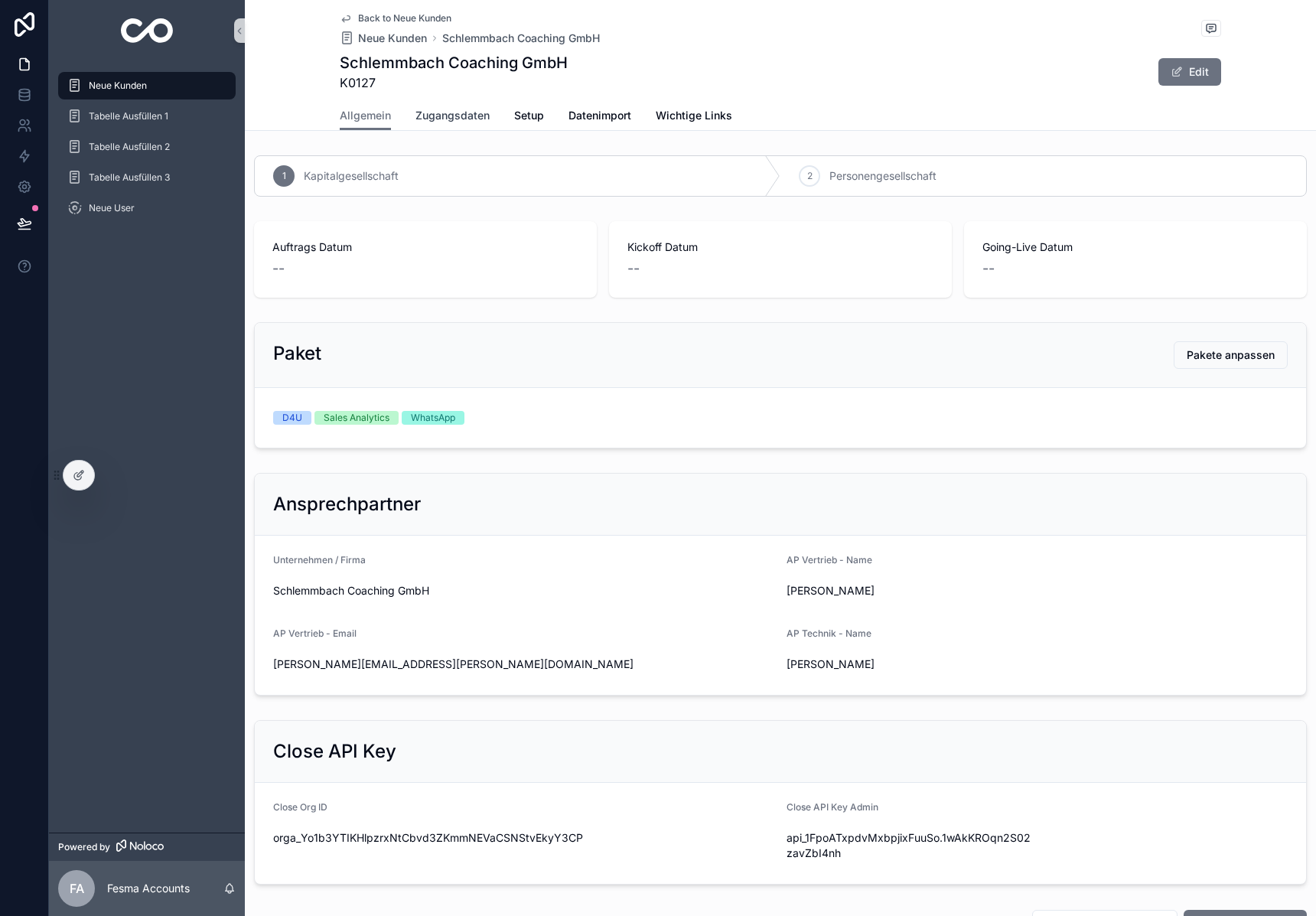
click at [463, 129] on link "Zugangsdaten" at bounding box center [453, 116] width 74 height 30
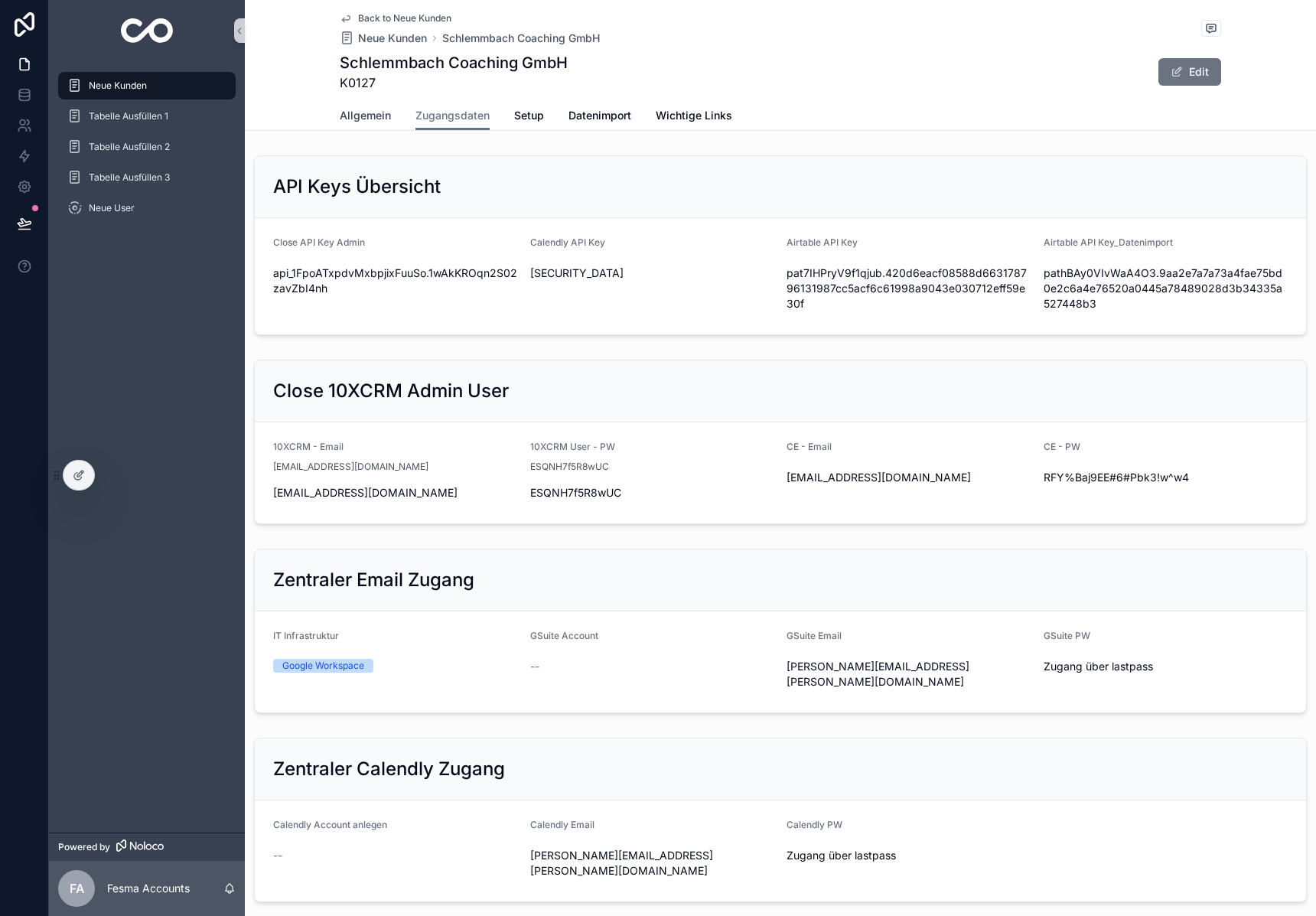
click at [357, 114] on span "Allgemein" at bounding box center [365, 115] width 51 height 16
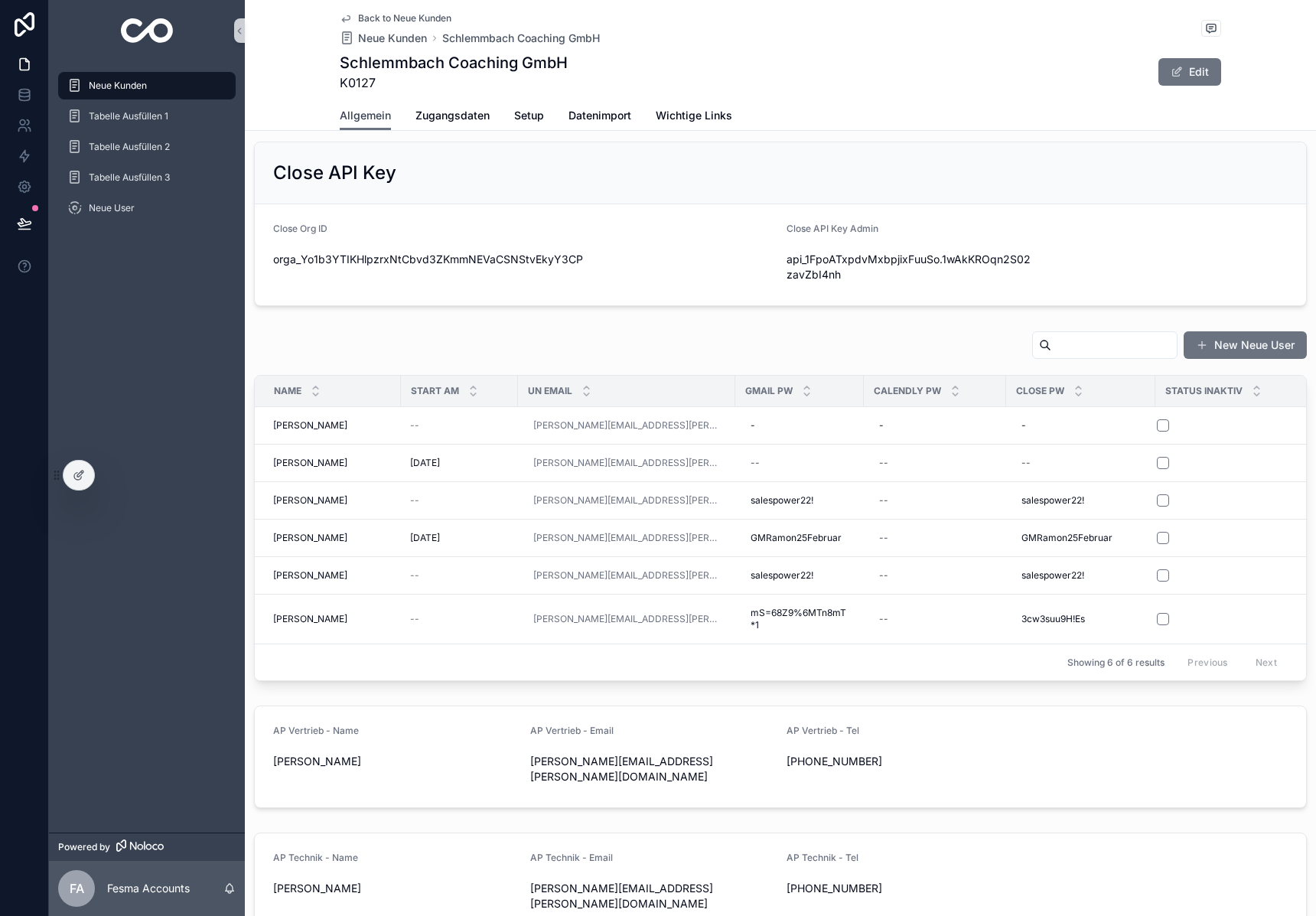
scroll to position [724, 0]
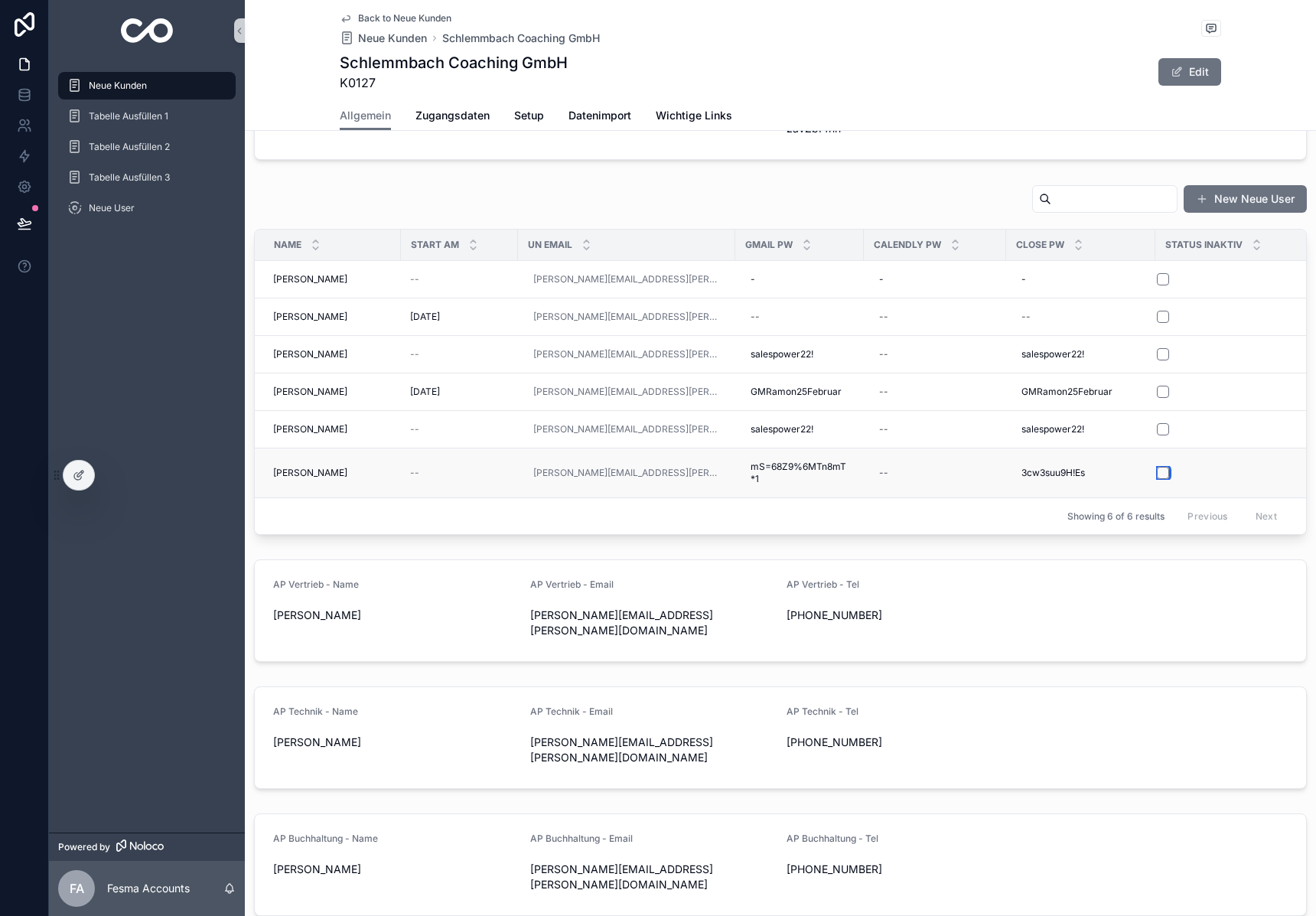
click at [1157, 476] on button "scrollable content" at bounding box center [1162, 473] width 13 height 13
